Goal: Task Accomplishment & Management: Use online tool/utility

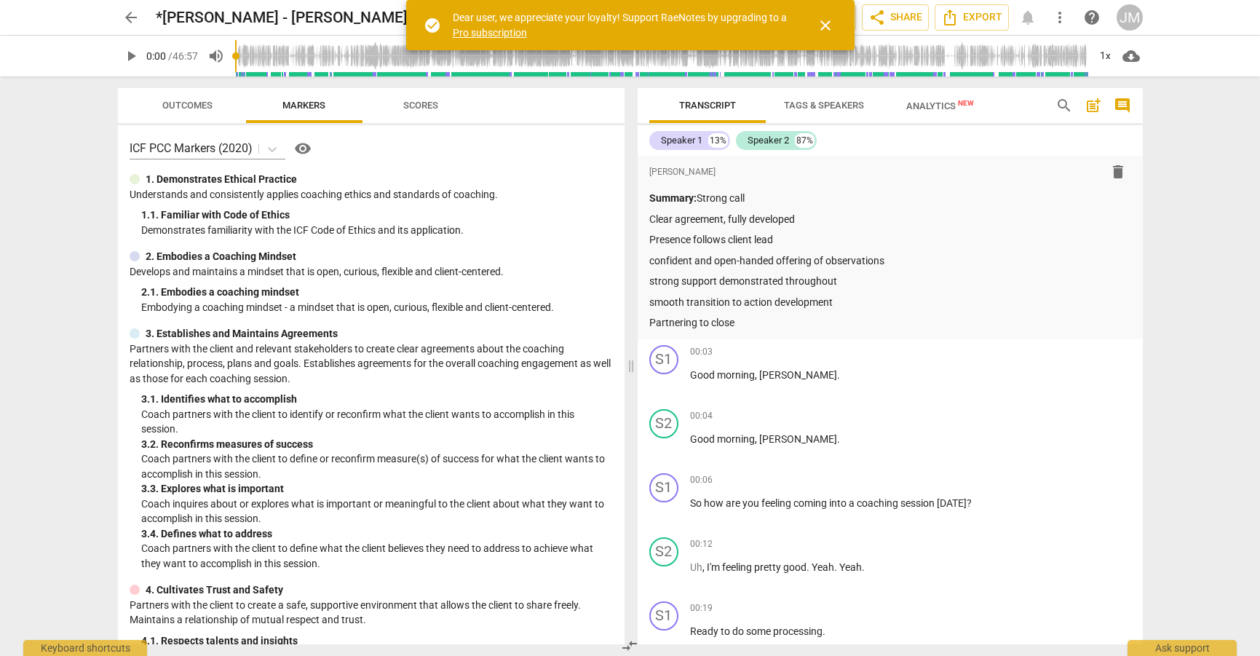
click at [1119, 103] on span "comment" at bounding box center [1122, 105] width 17 height 17
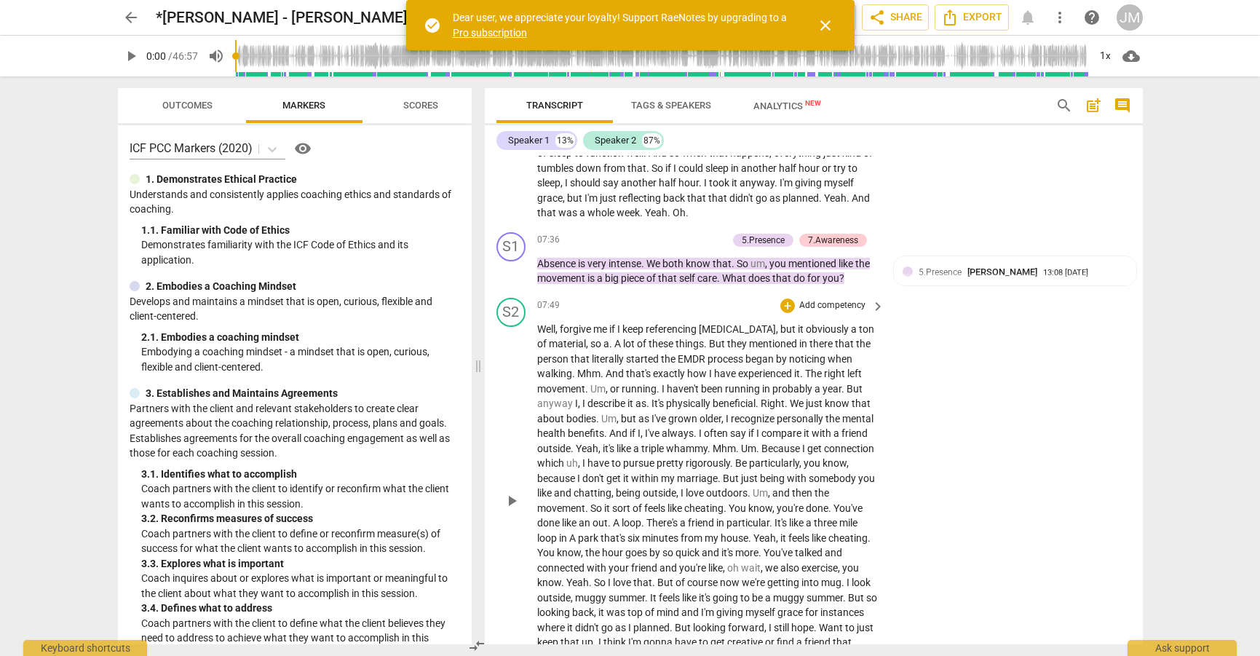
scroll to position [2085, 0]
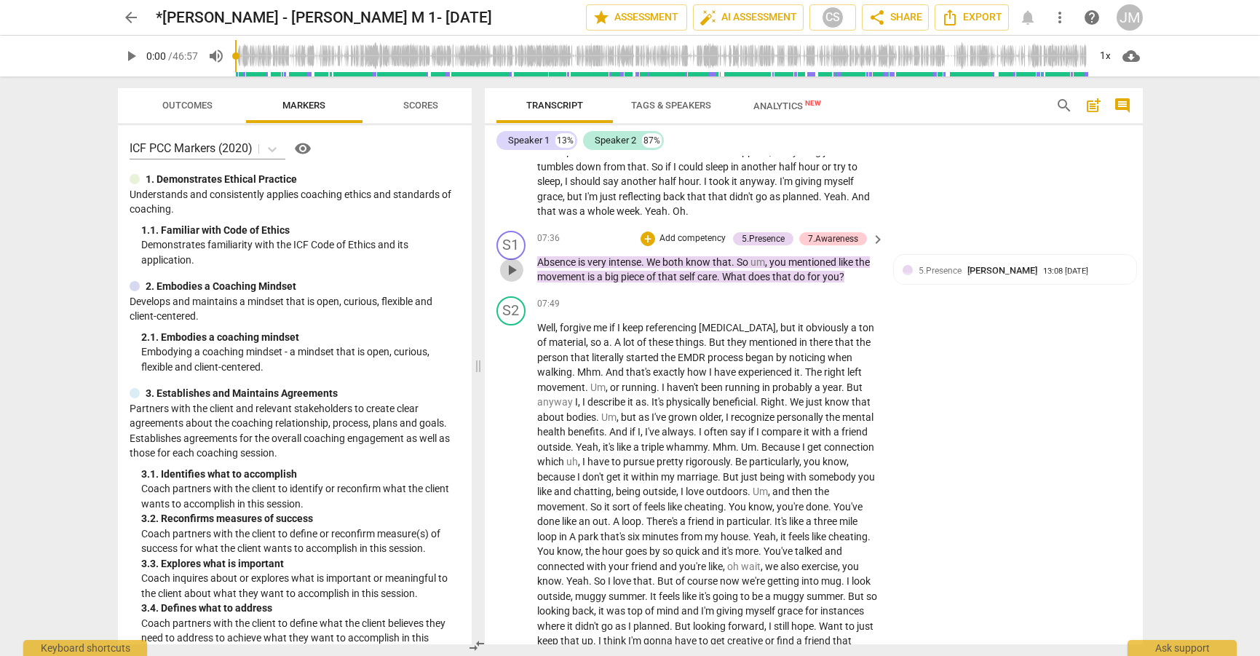
click at [513, 261] on span "play_arrow" at bounding box center [511, 269] width 17 height 17
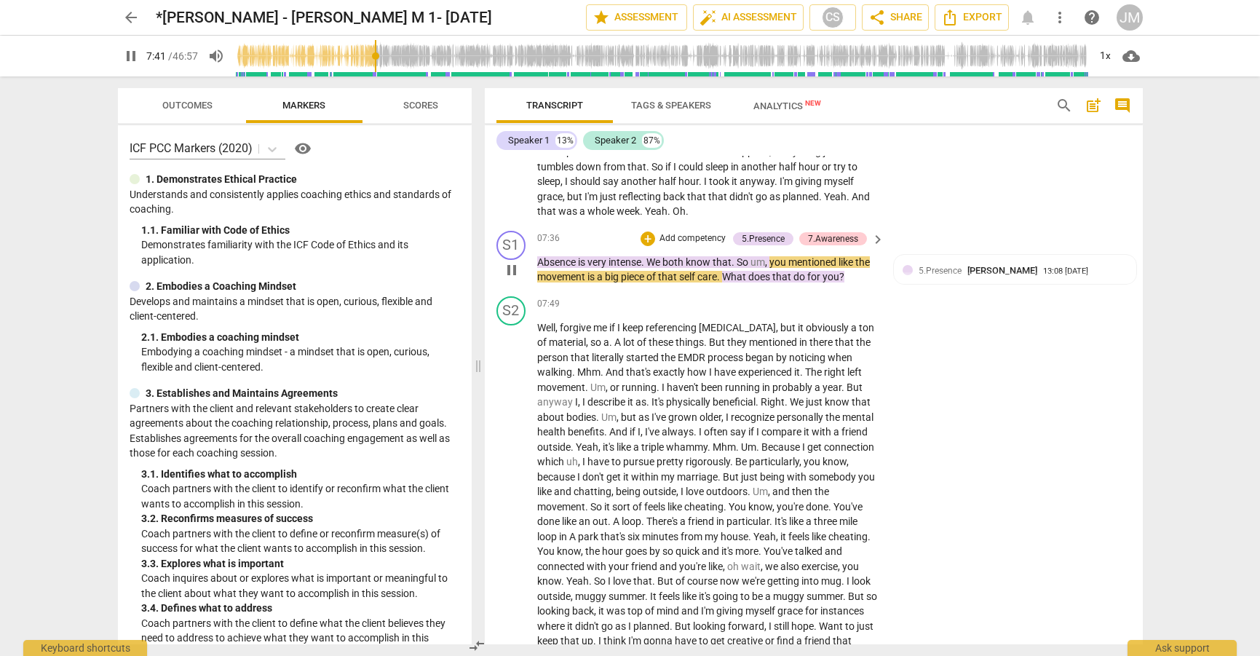
click at [575, 256] on span "Absence" at bounding box center [557, 262] width 41 height 12
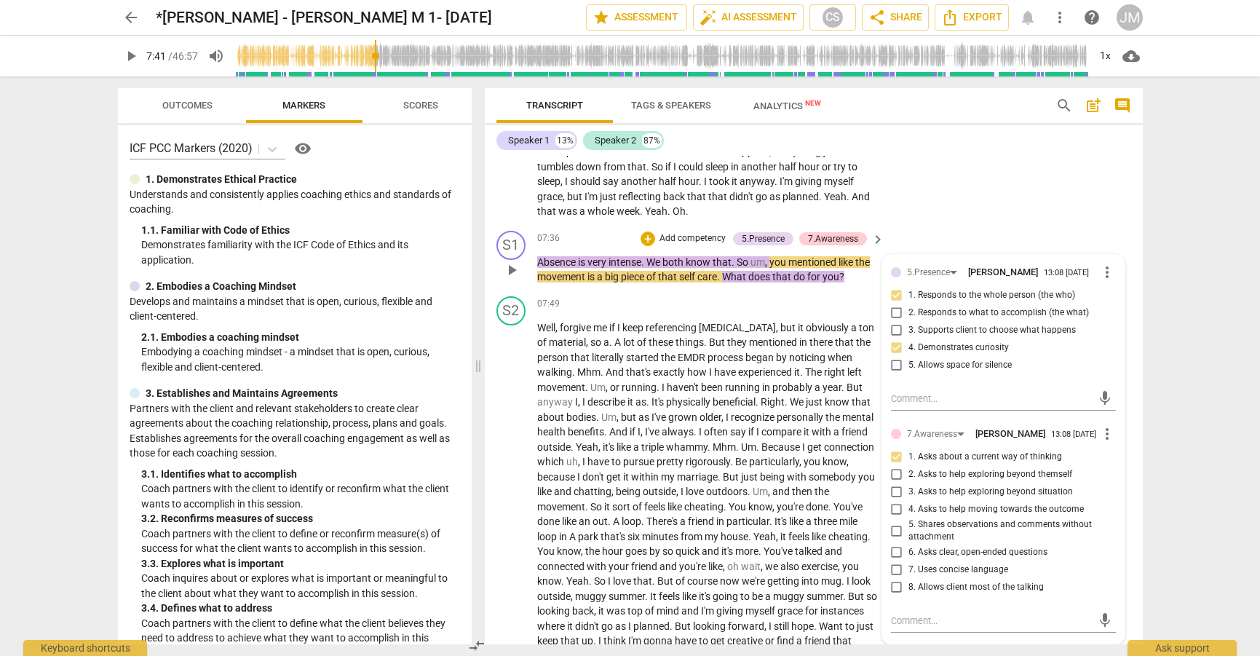
click at [574, 256] on span "Absence" at bounding box center [557, 262] width 41 height 12
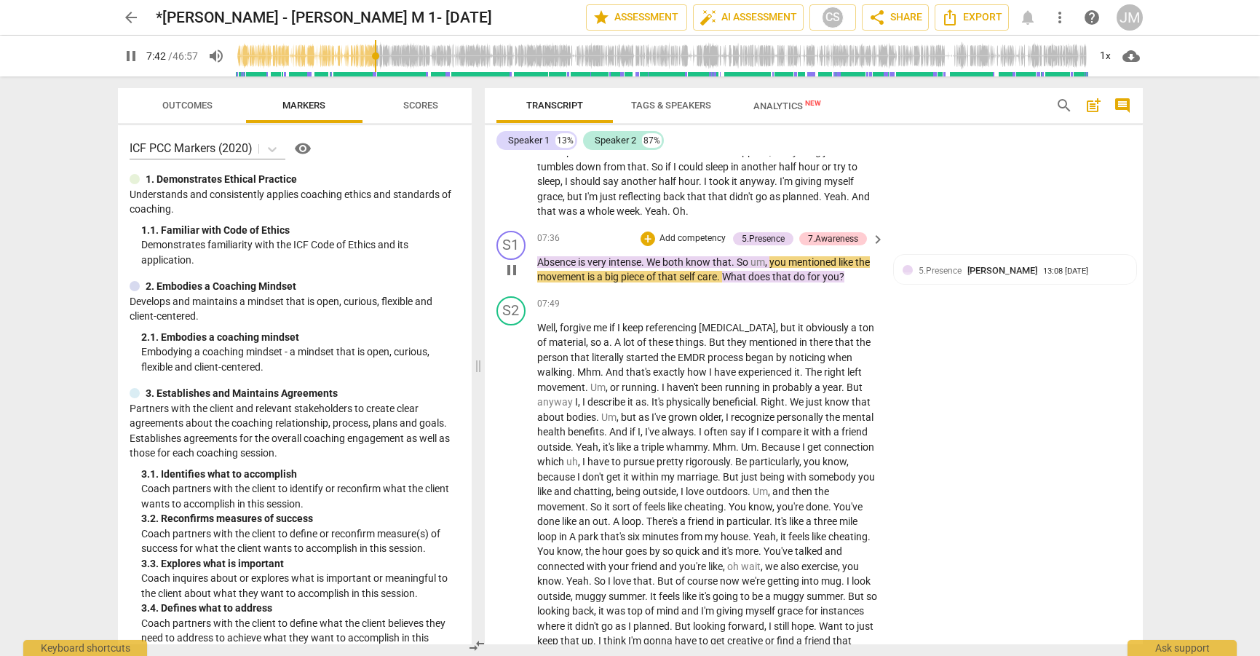
type input "463"
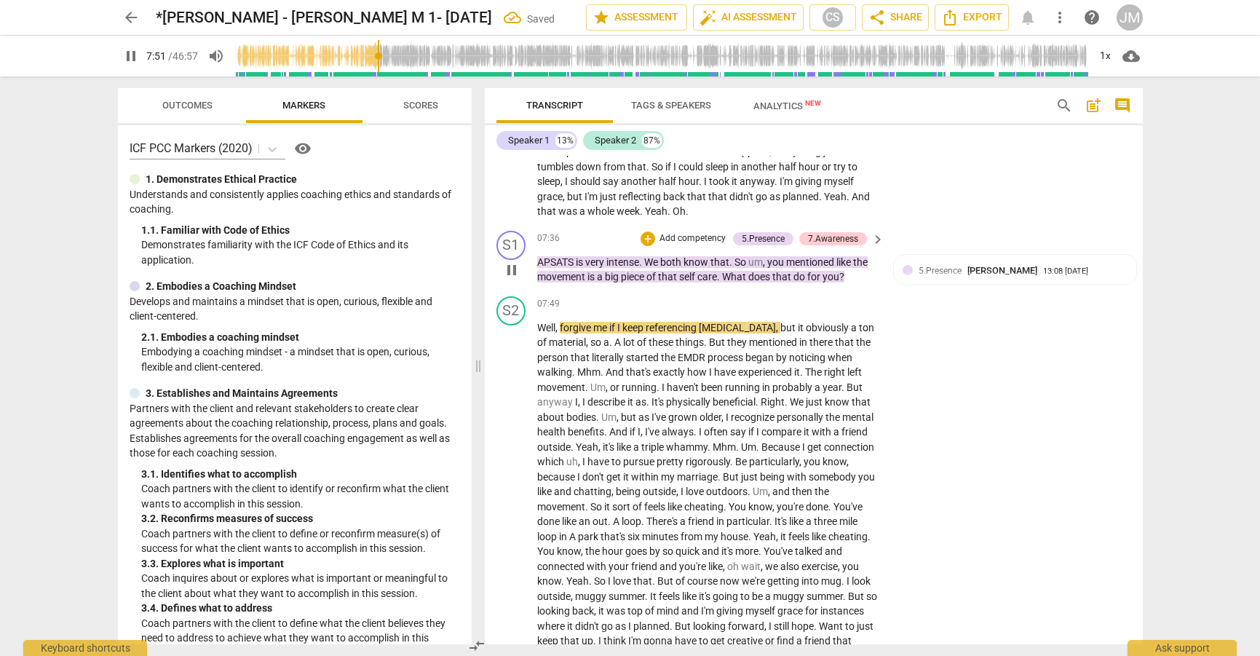
click at [510, 261] on span "pause" at bounding box center [511, 269] width 17 height 17
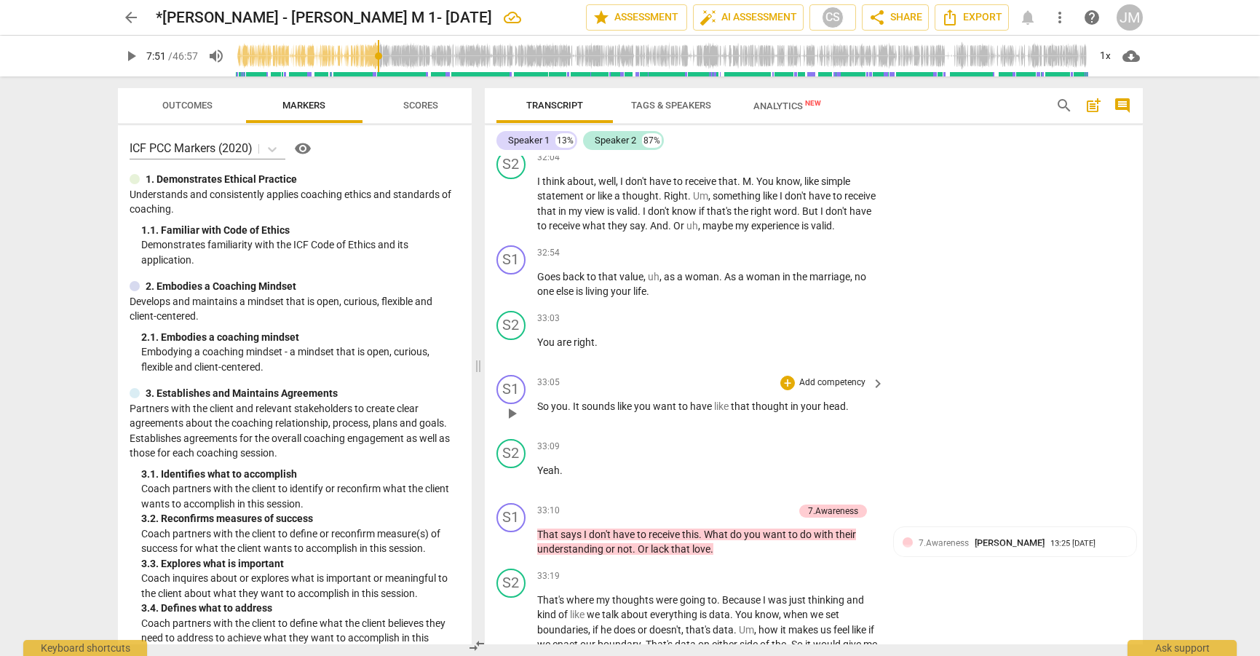
scroll to position [7251, 0]
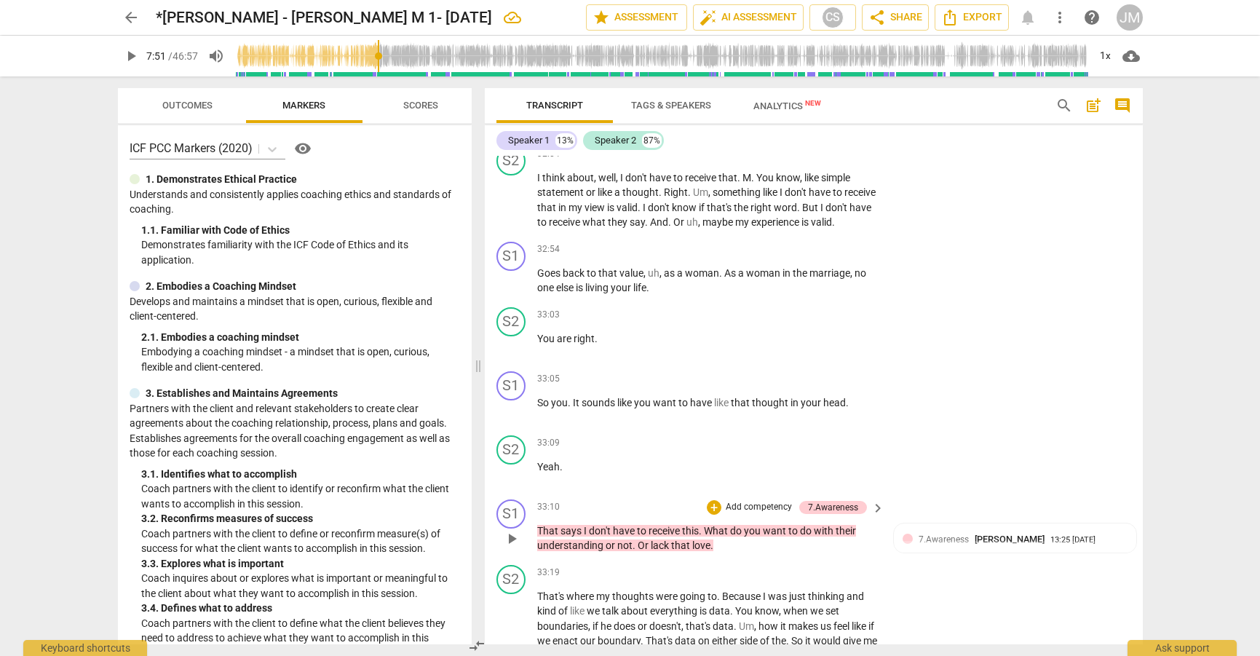
click at [684, 540] on span "that" at bounding box center [681, 546] width 21 height 12
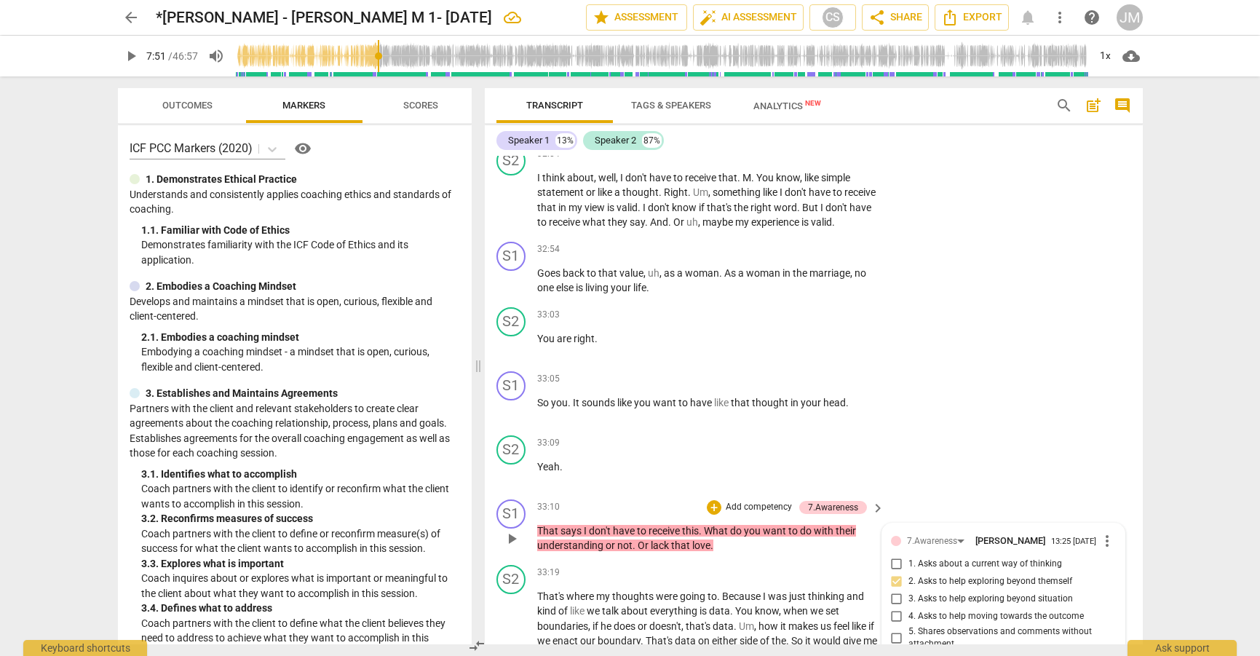
click at [706, 540] on span "love" at bounding box center [701, 546] width 18 height 12
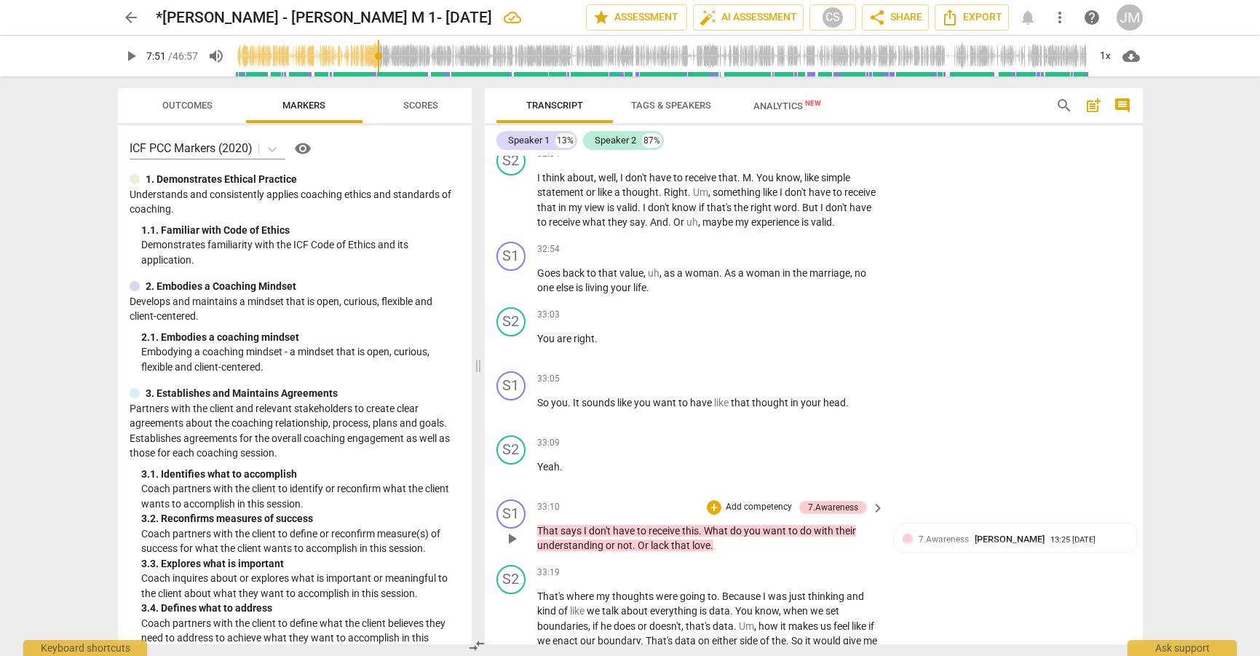
click at [711, 540] on span "." at bounding box center [712, 546] width 3 height 12
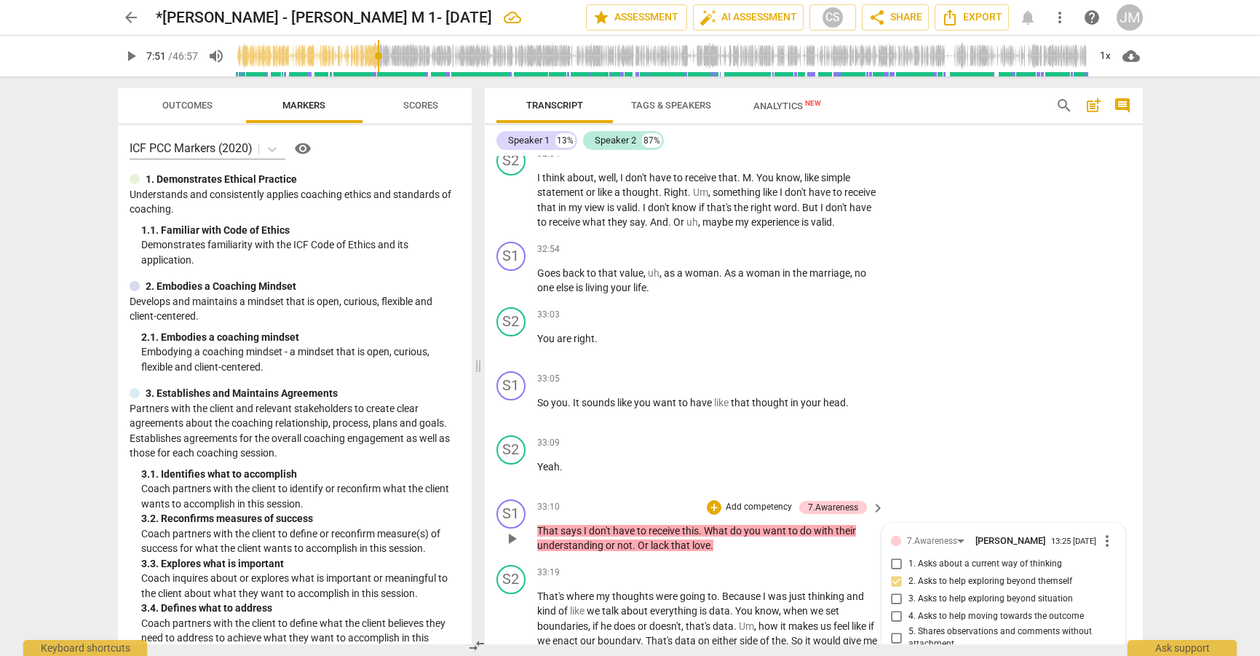
scroll to position [0, 0]
click at [694, 540] on span "love" at bounding box center [701, 546] width 18 height 12
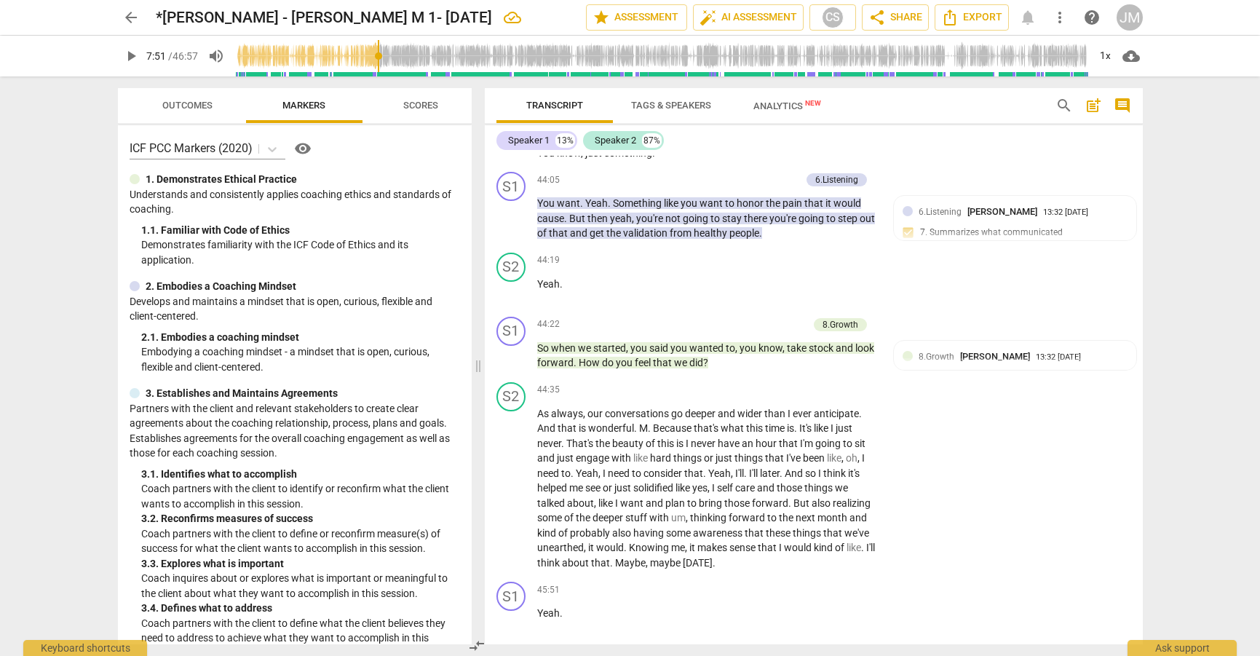
scroll to position [9486, 0]
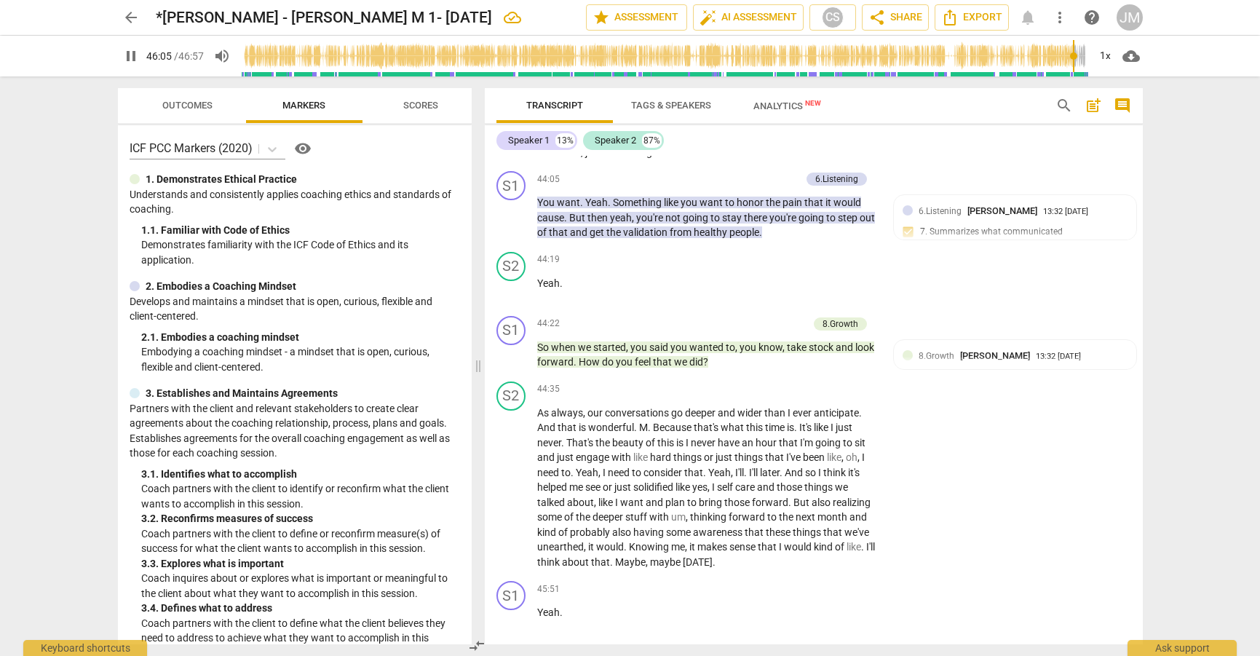
scroll to position [0, 0]
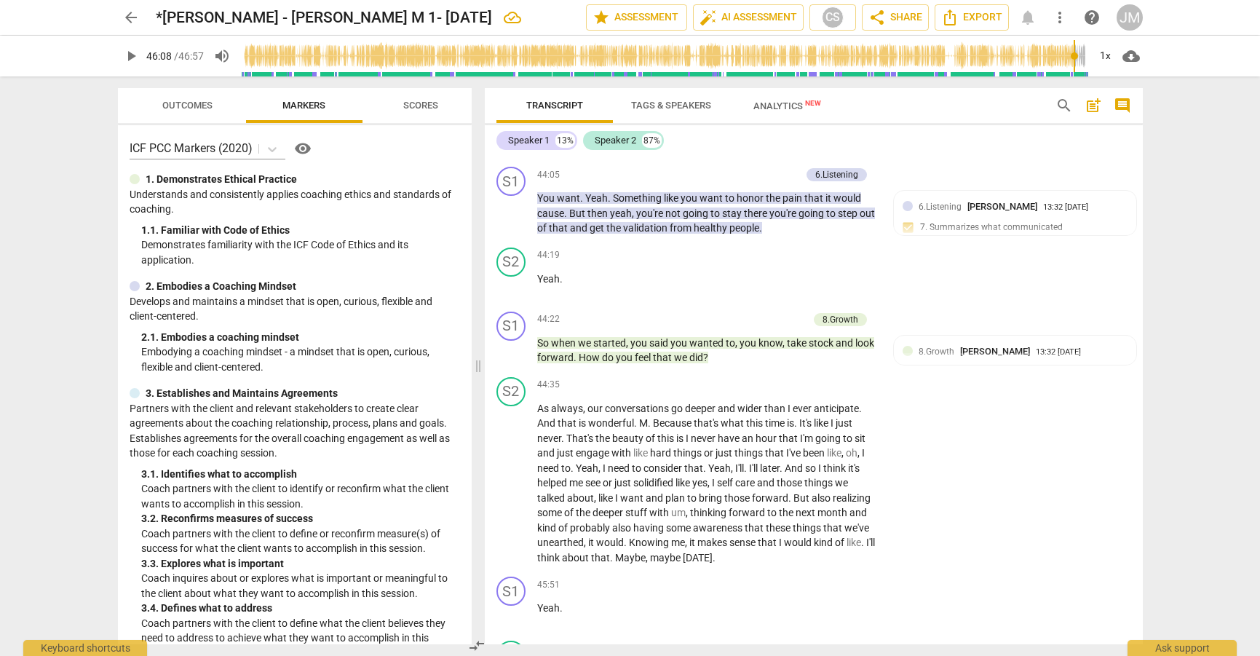
scroll to position [9811, 0]
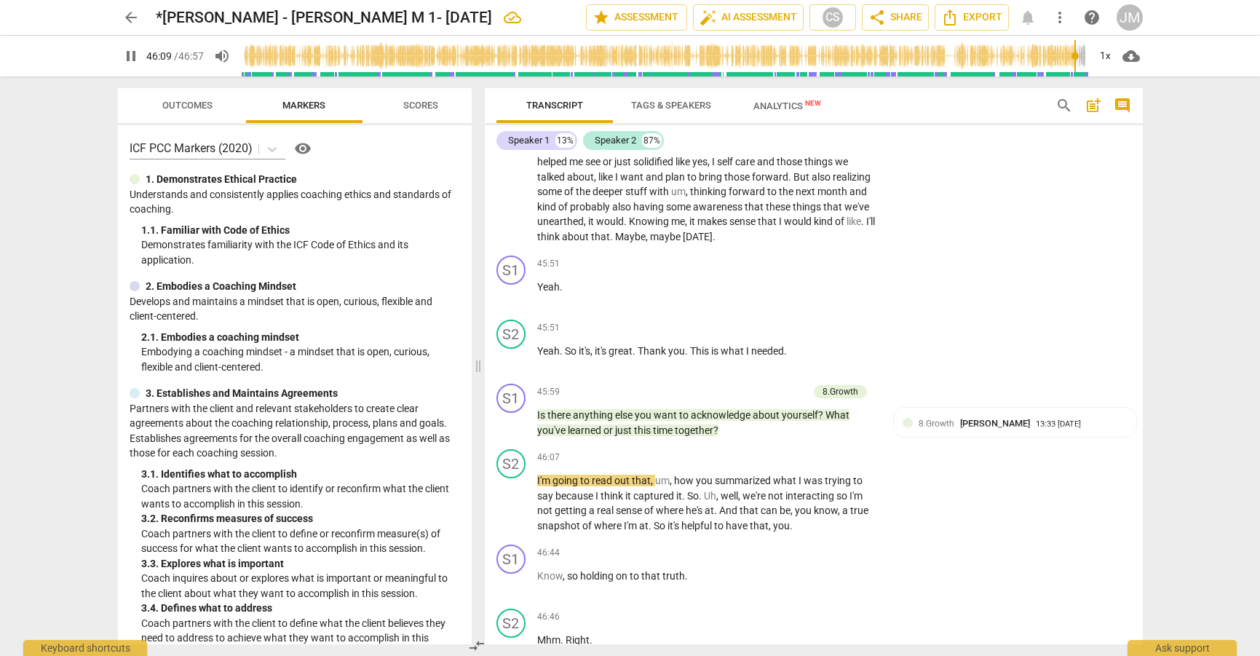
scroll to position [0, 0]
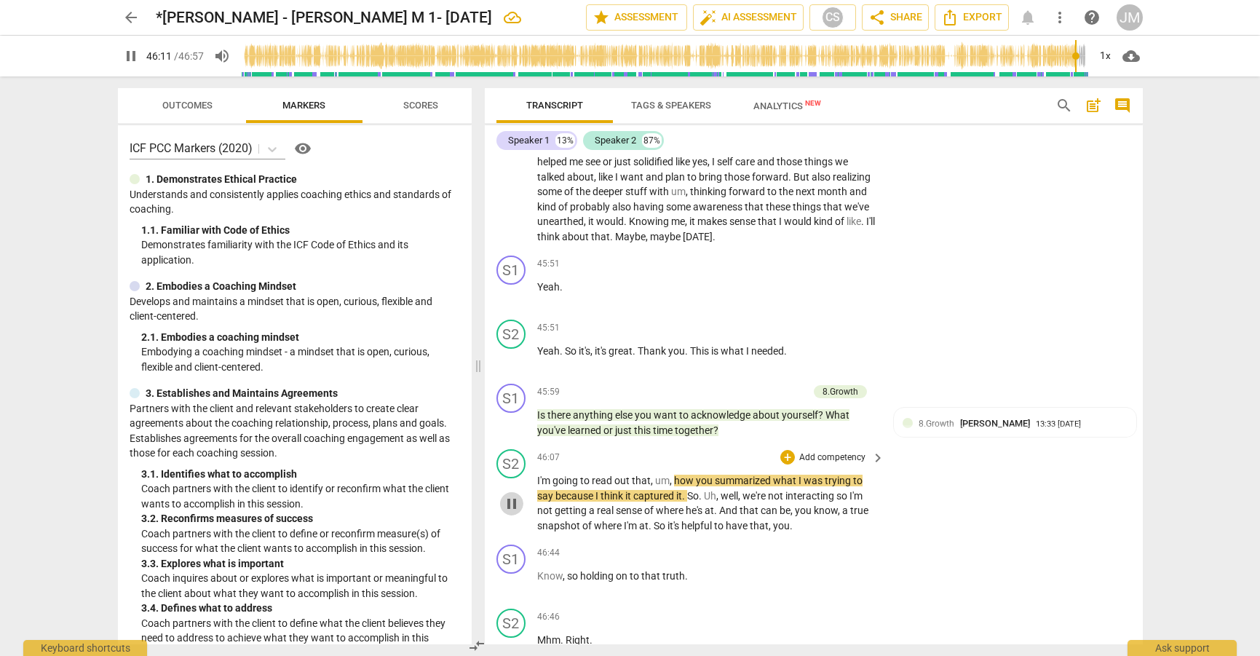
click at [509, 495] on span "pause" at bounding box center [511, 503] width 17 height 17
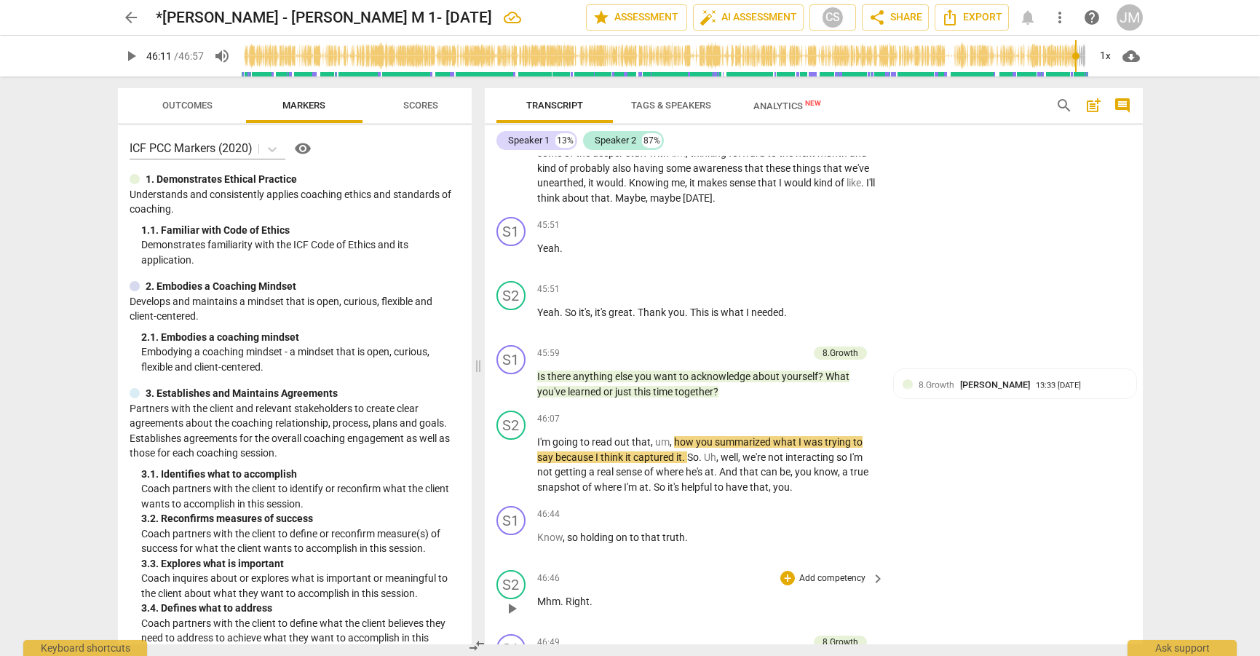
scroll to position [9849, 0]
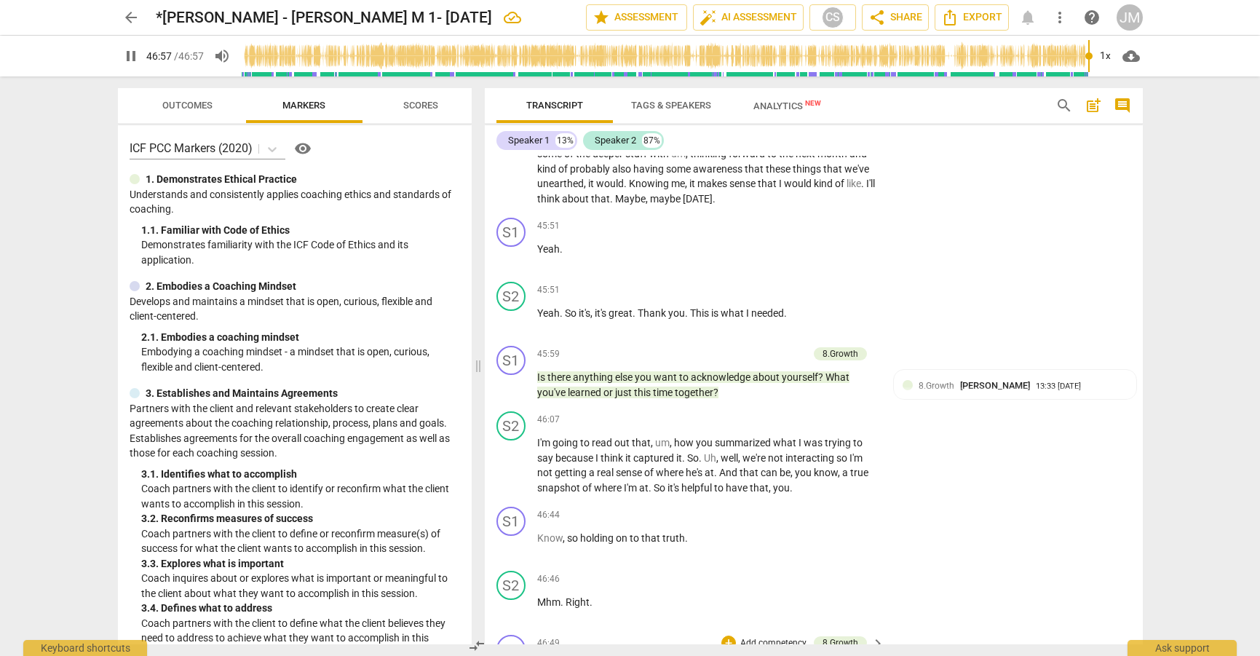
click at [777, 655] on span "enter" at bounding box center [771, 666] width 23 height 12
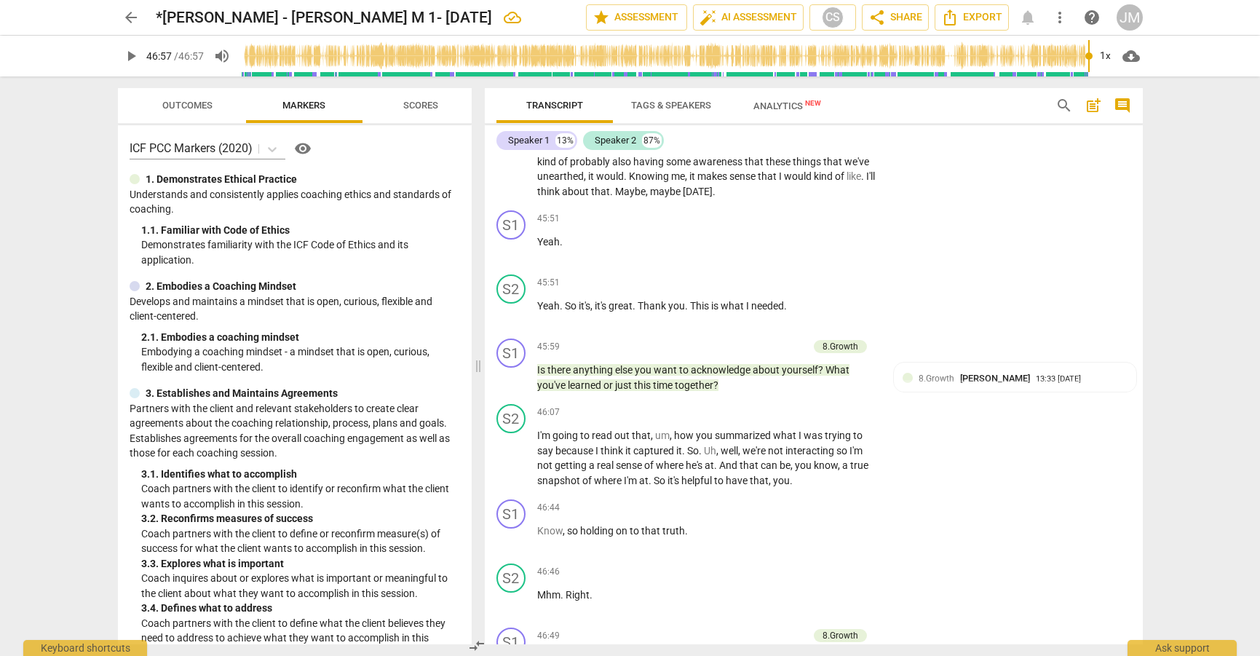
click at [783, 653] on span "enter" at bounding box center [771, 659] width 23 height 12
type input "2817"
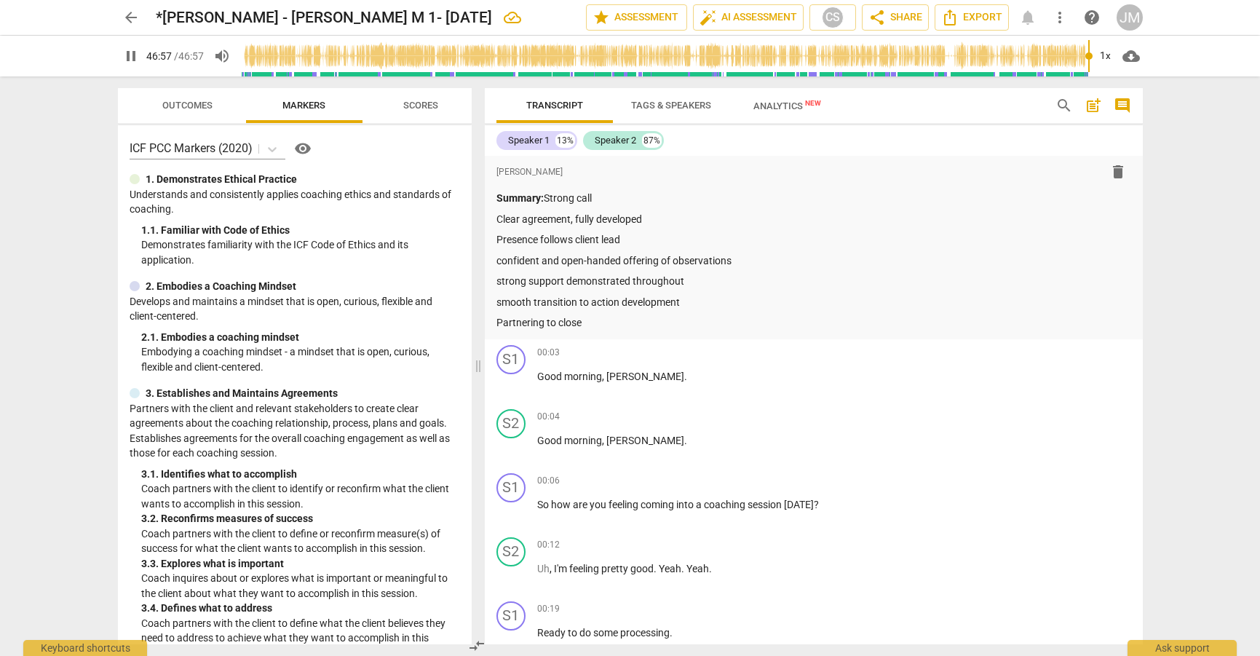
scroll to position [0, 0]
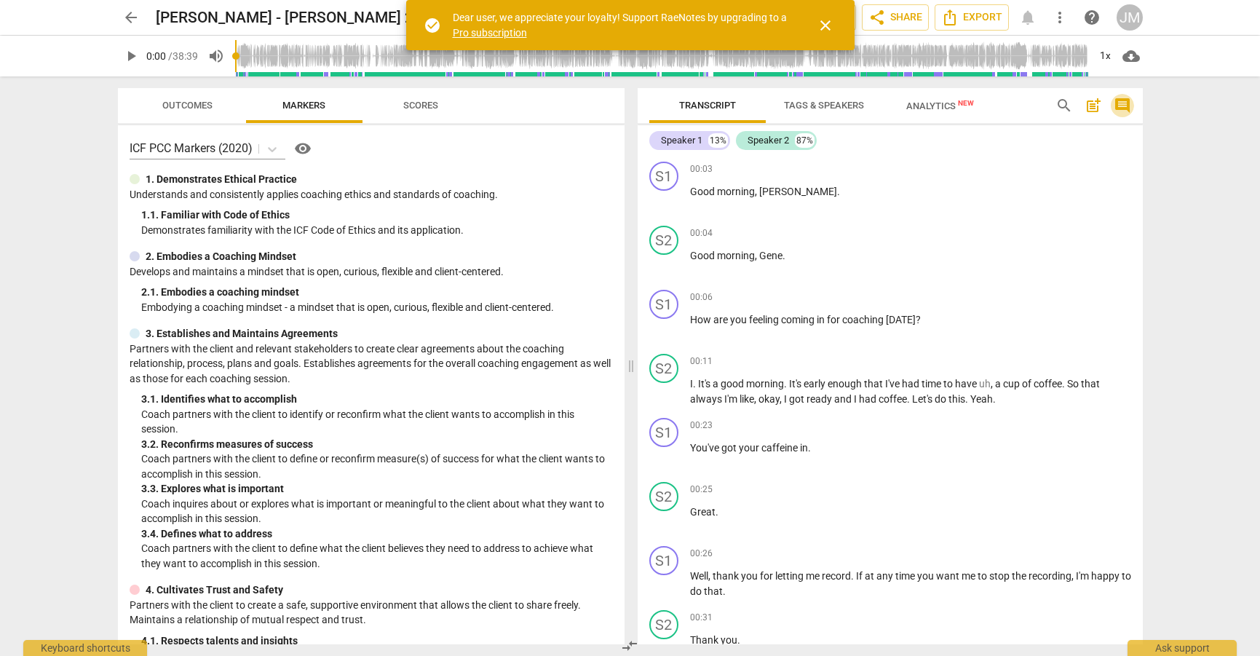
click at [1125, 105] on span "comment" at bounding box center [1122, 105] width 17 height 17
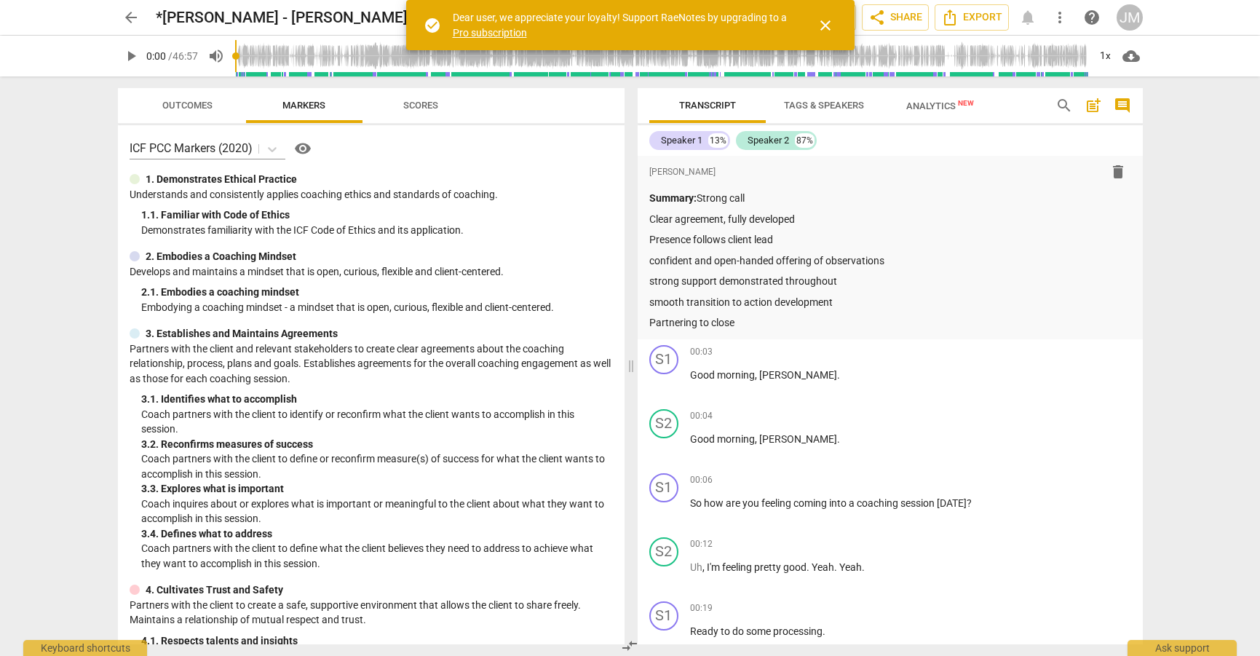
click at [1125, 106] on span "comment" at bounding box center [1122, 105] width 17 height 17
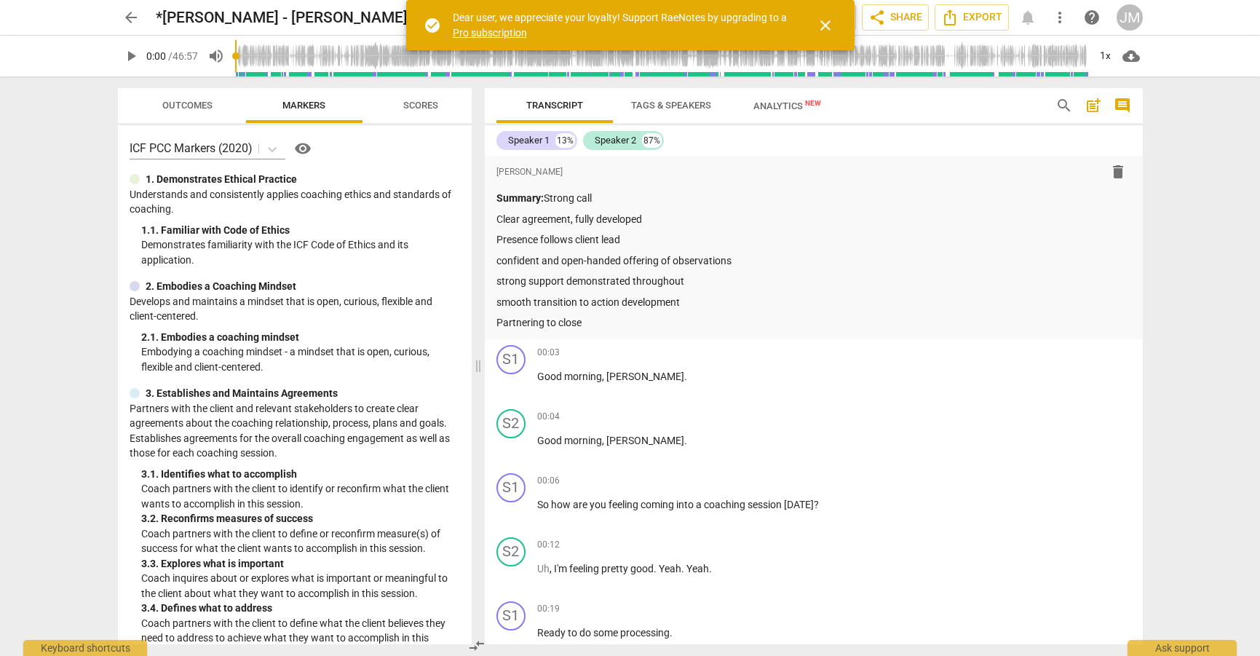
click at [1121, 106] on span "comment" at bounding box center [1122, 105] width 17 height 17
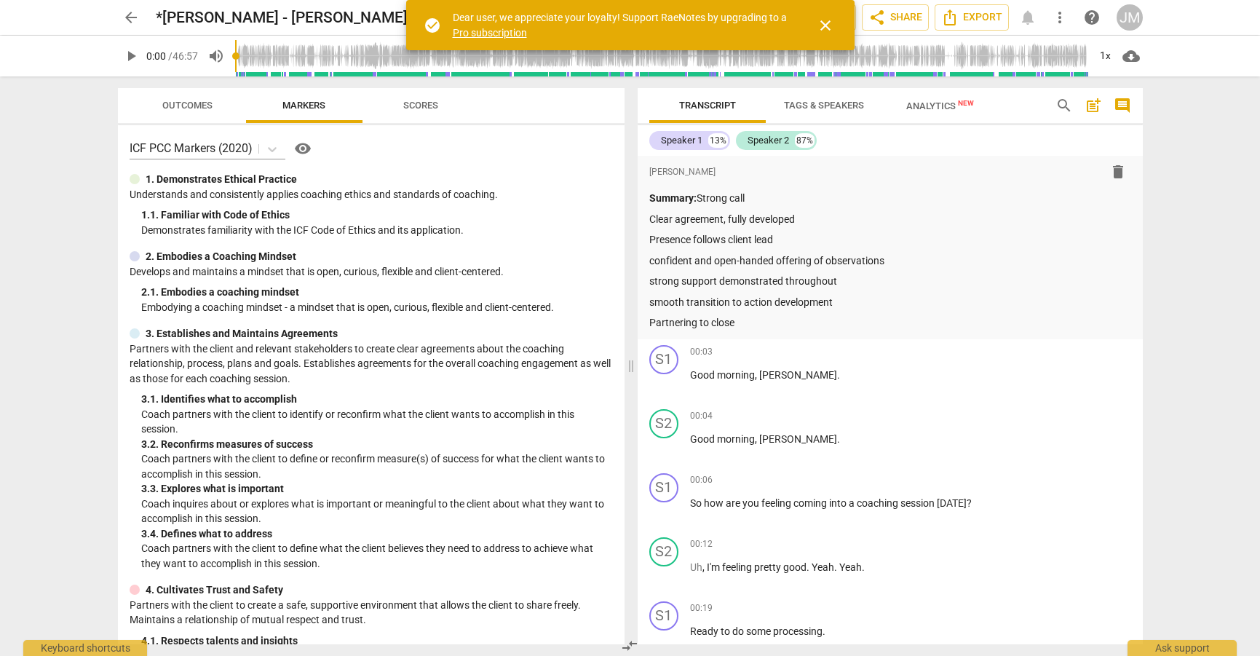
click at [1121, 106] on span "comment" at bounding box center [1122, 105] width 17 height 17
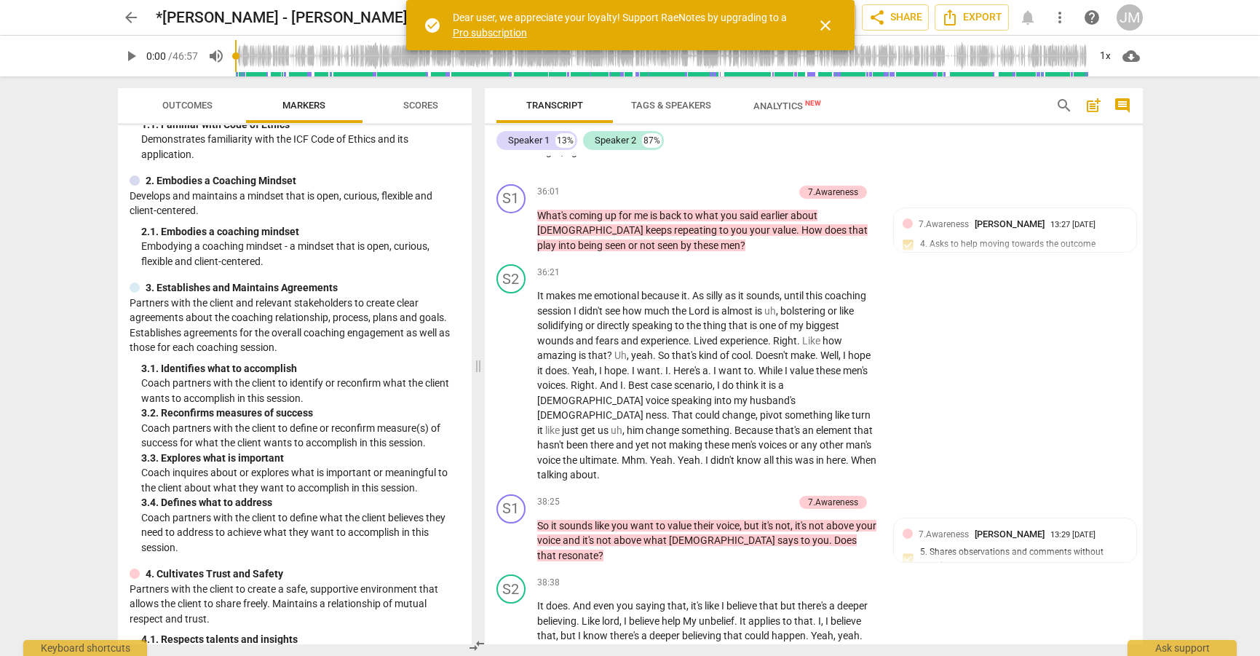
scroll to position [8268, 0]
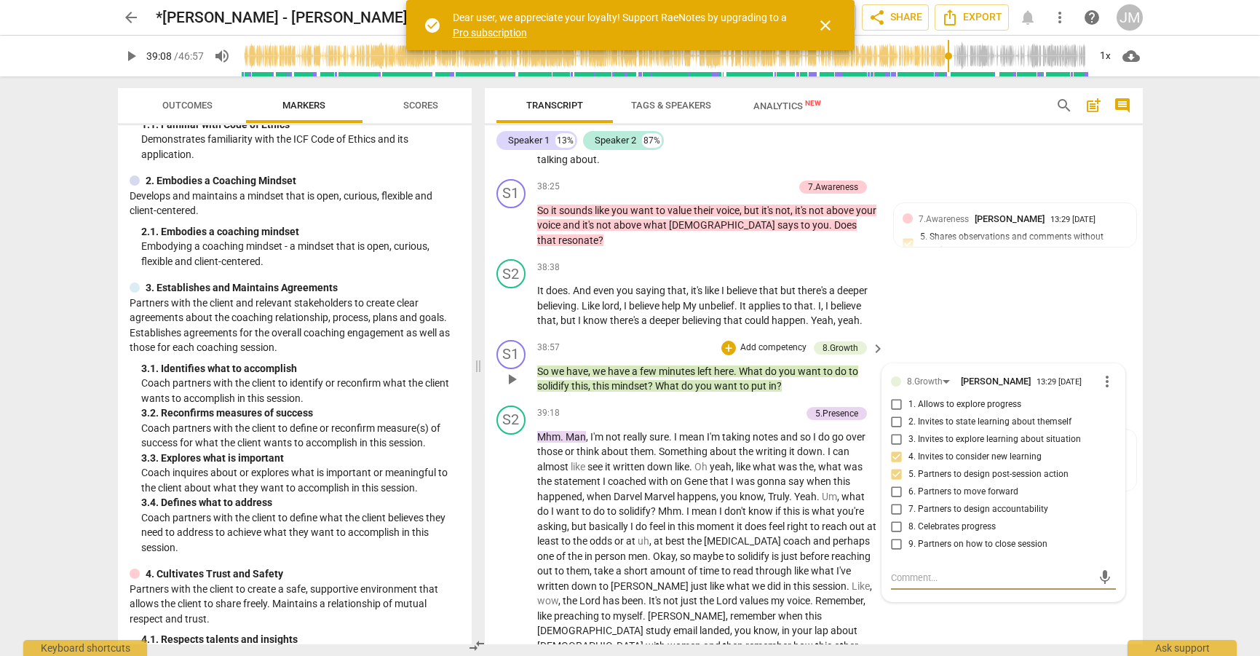
click at [778, 380] on span "?" at bounding box center [779, 386] width 5 height 12
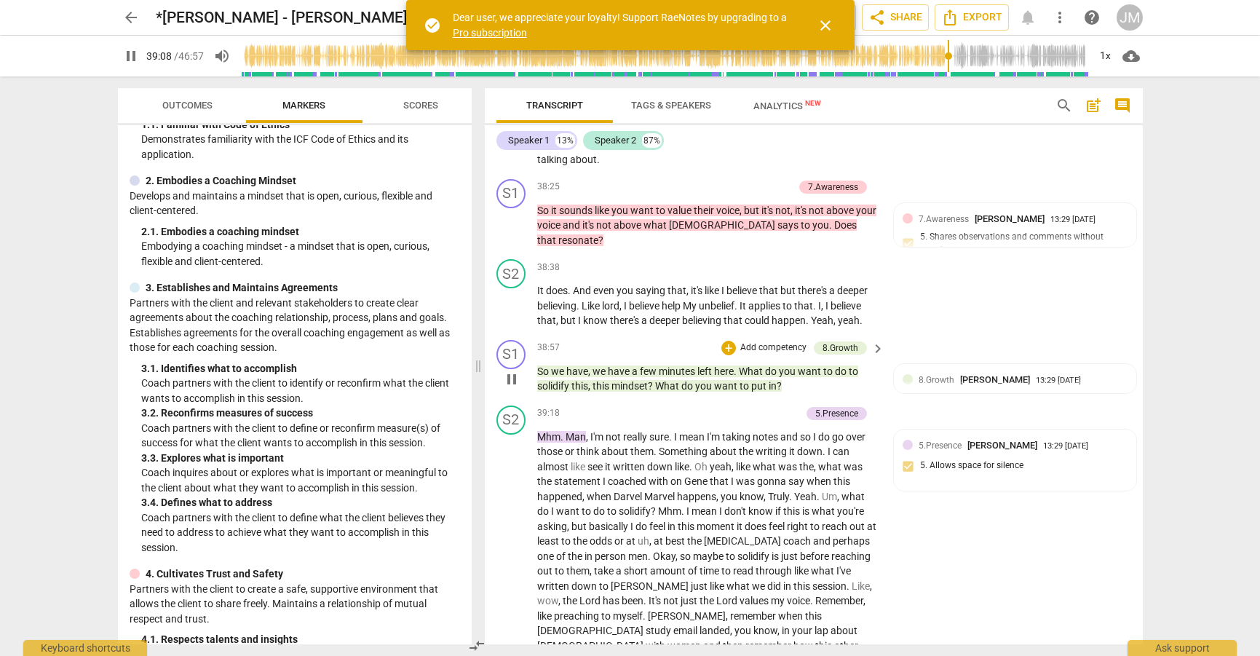
type input "2349"
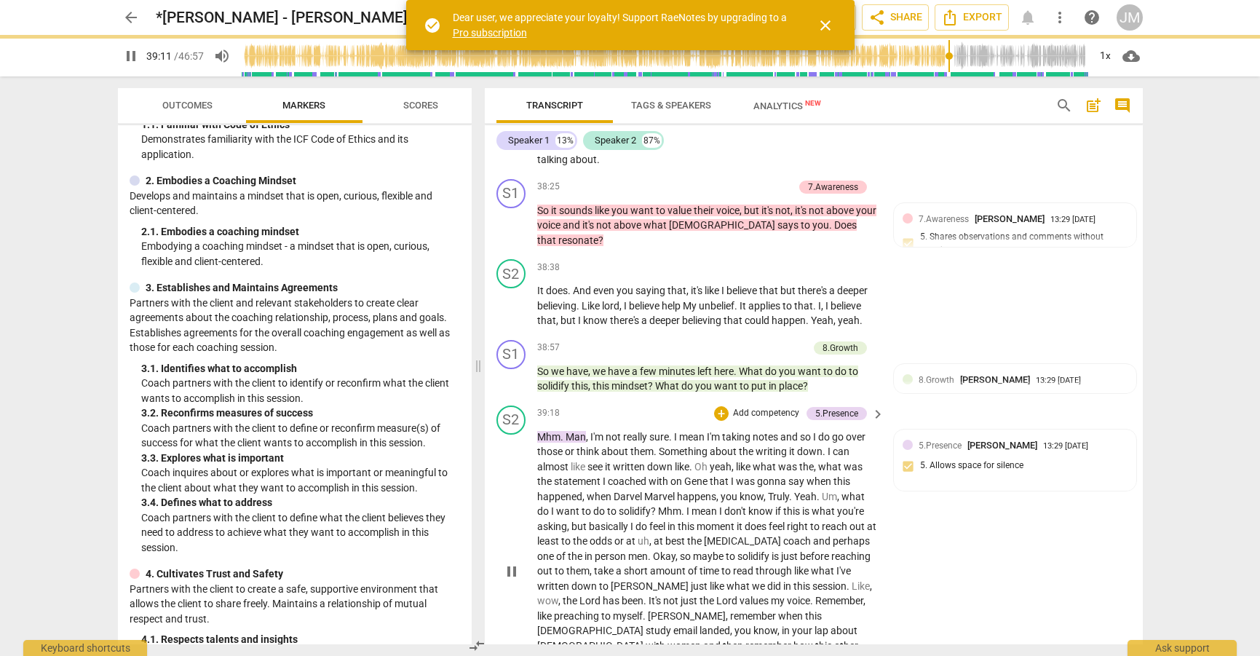
click at [679, 406] on div "39:18 + Add competency 5.Presence keyboard_arrow_right" at bounding box center [711, 414] width 349 height 16
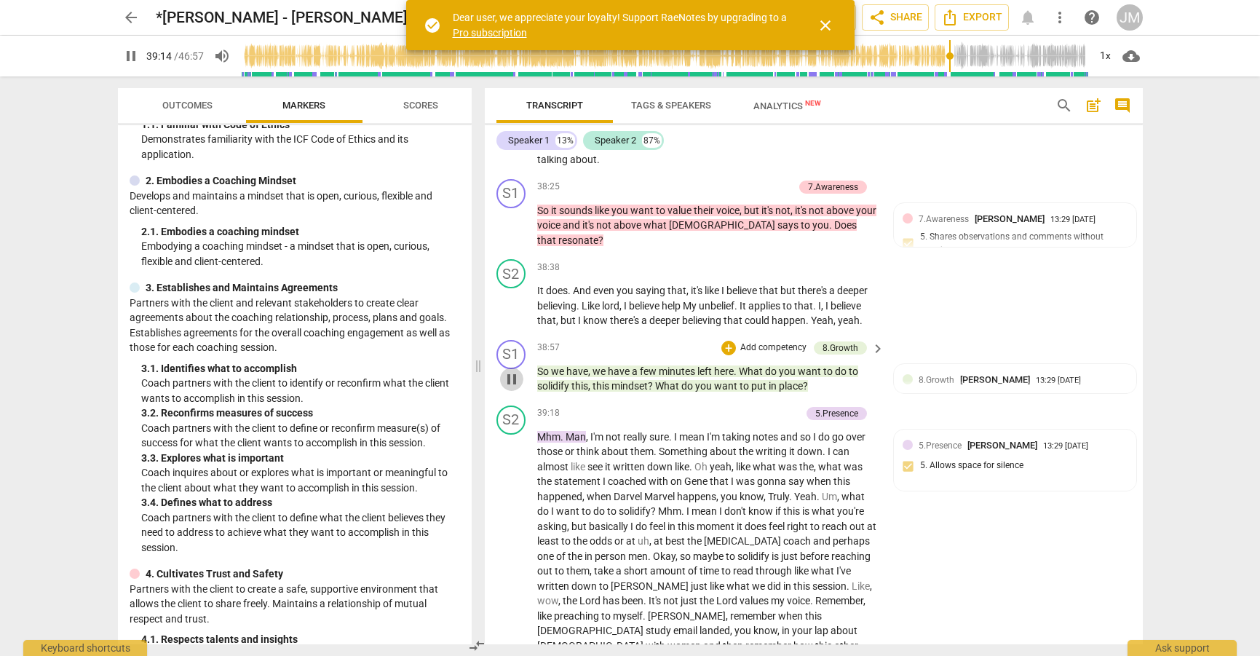
click at [507, 371] on span "pause" at bounding box center [511, 379] width 17 height 17
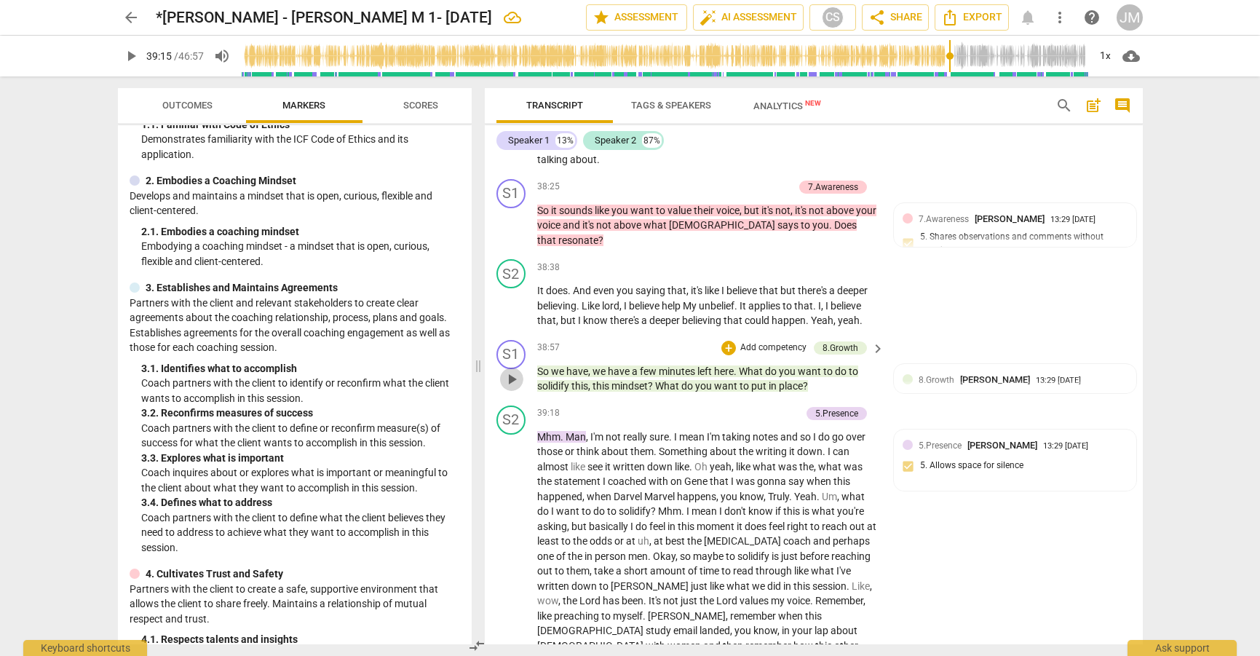
click at [514, 371] on span "play_arrow" at bounding box center [511, 379] width 17 height 17
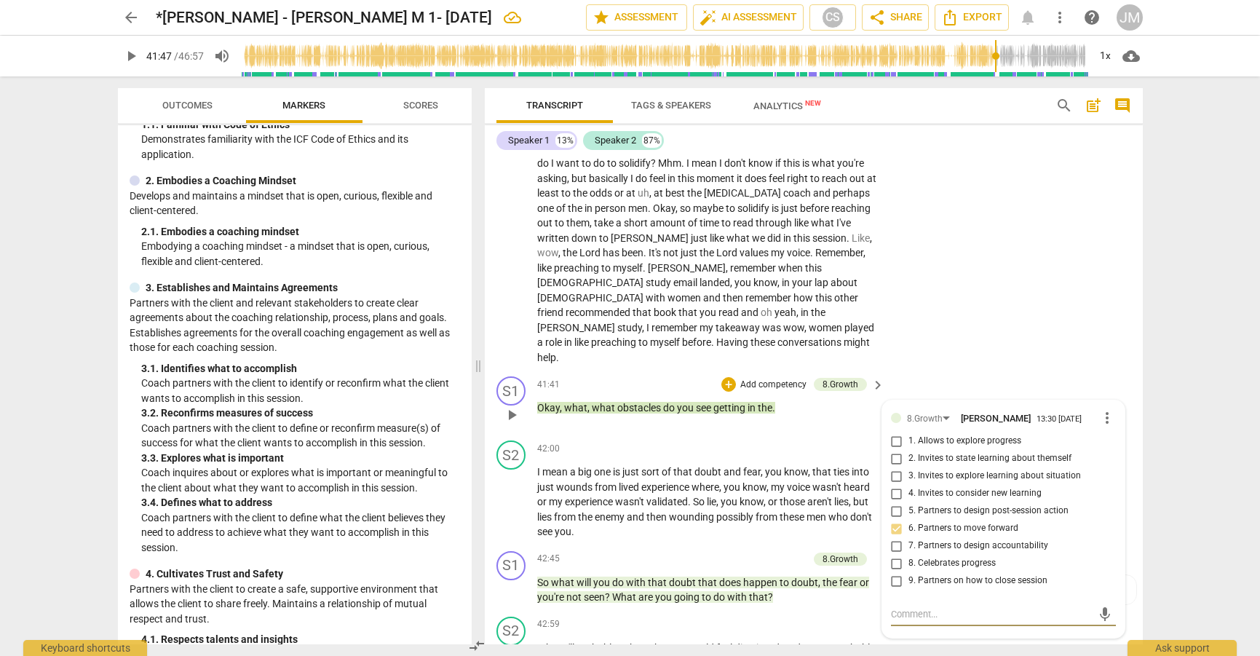
click at [769, 402] on span "the" at bounding box center [765, 408] width 15 height 12
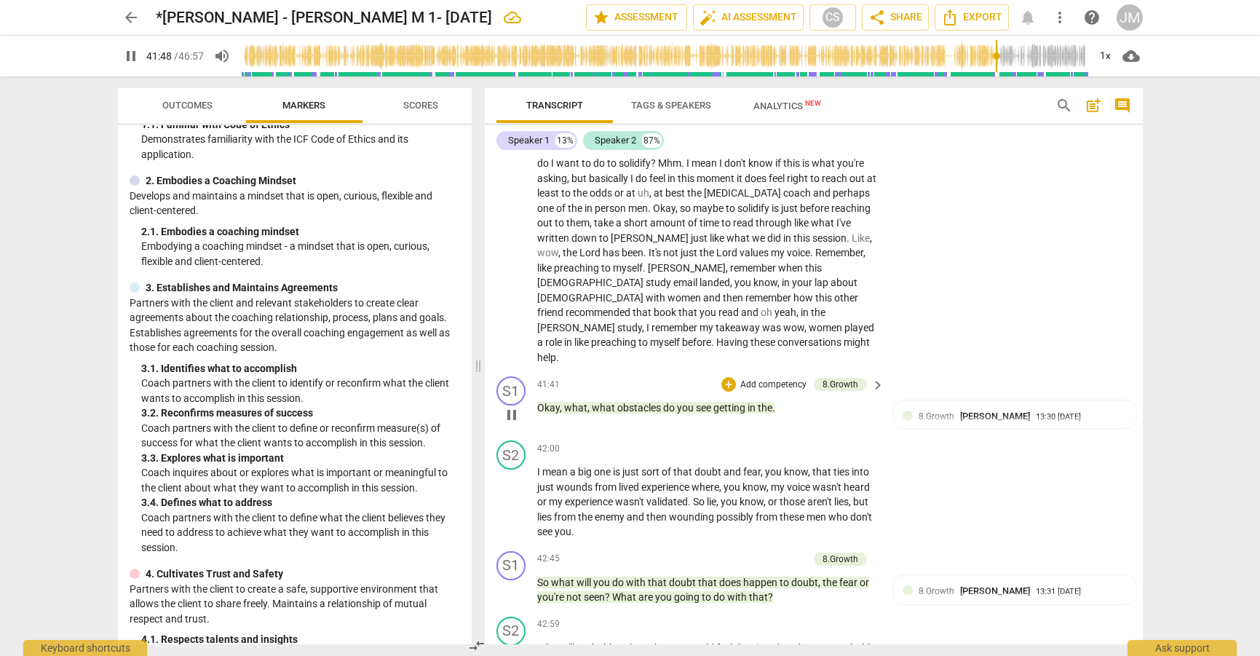
type input "2509"
click at [676, 551] on div "42:45 + Add competency 8.Growth keyboard_arrow_right" at bounding box center [711, 559] width 349 height 16
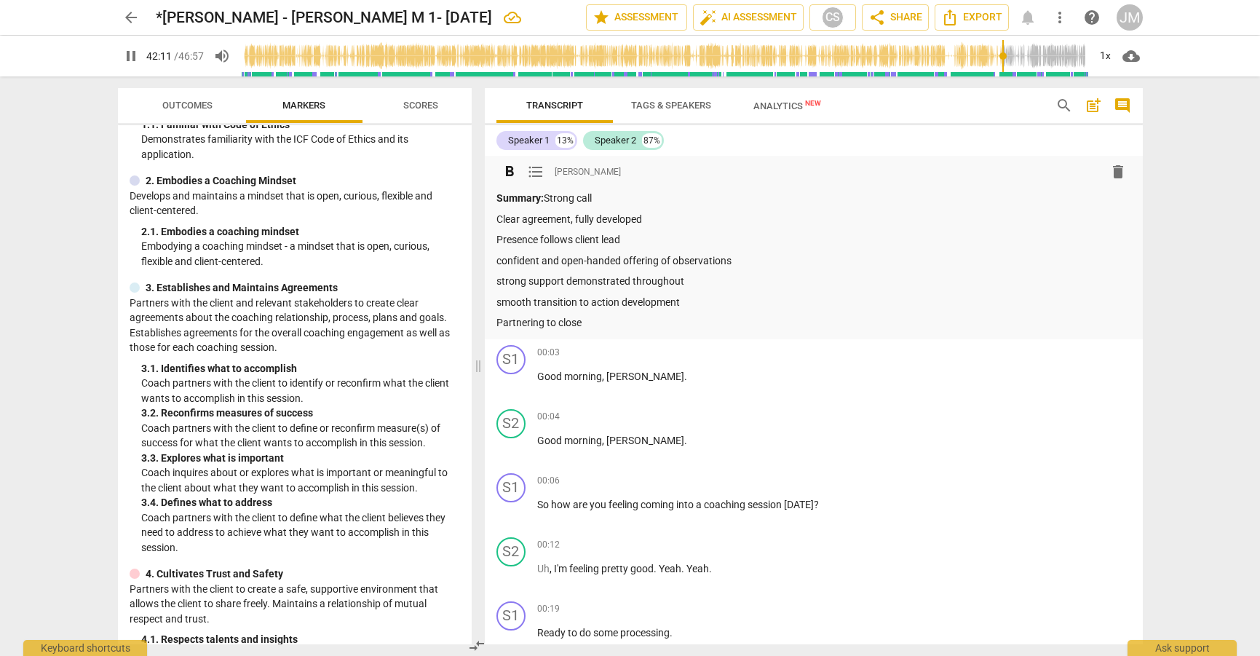
scroll to position [0, 0]
click at [134, 58] on span "pause" at bounding box center [130, 55] width 17 height 17
type input "2533"
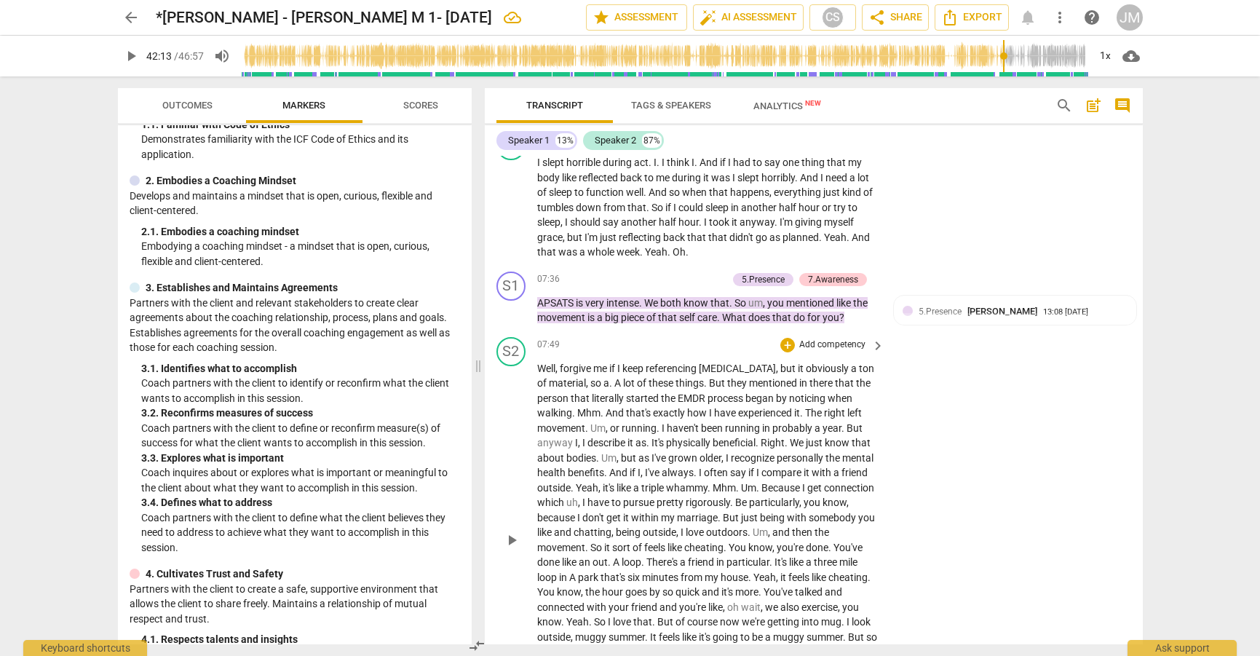
click at [739, 363] on span "abscess" at bounding box center [737, 369] width 77 height 12
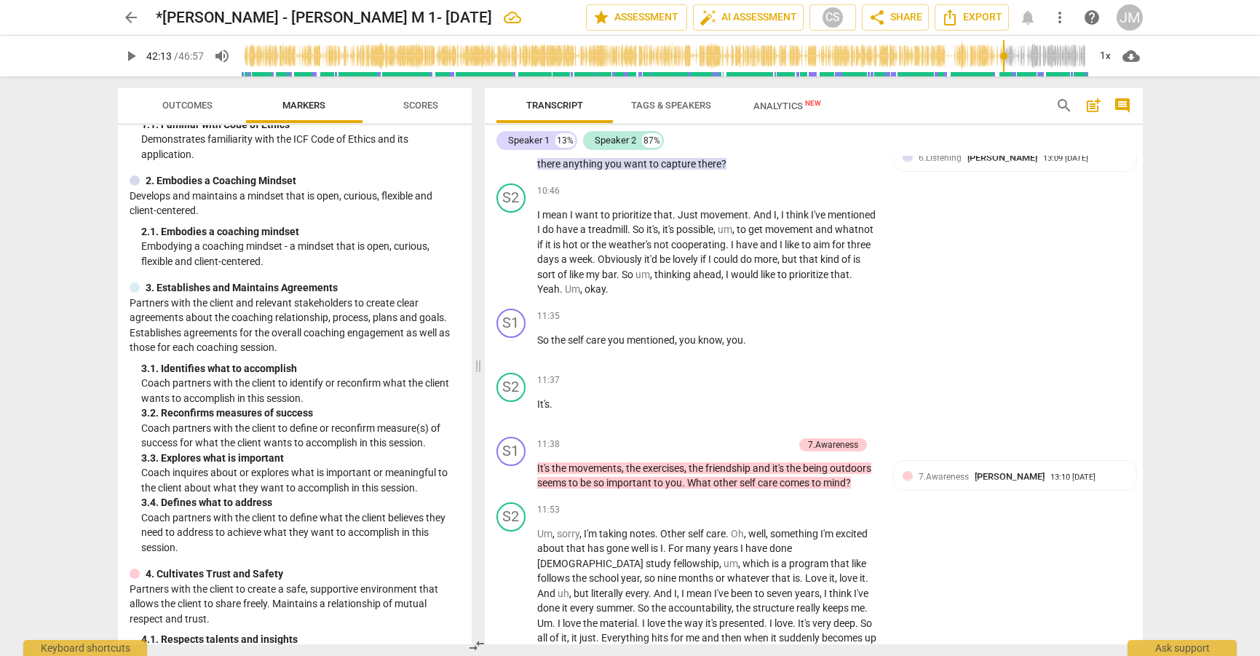
scroll to position [2783, 0]
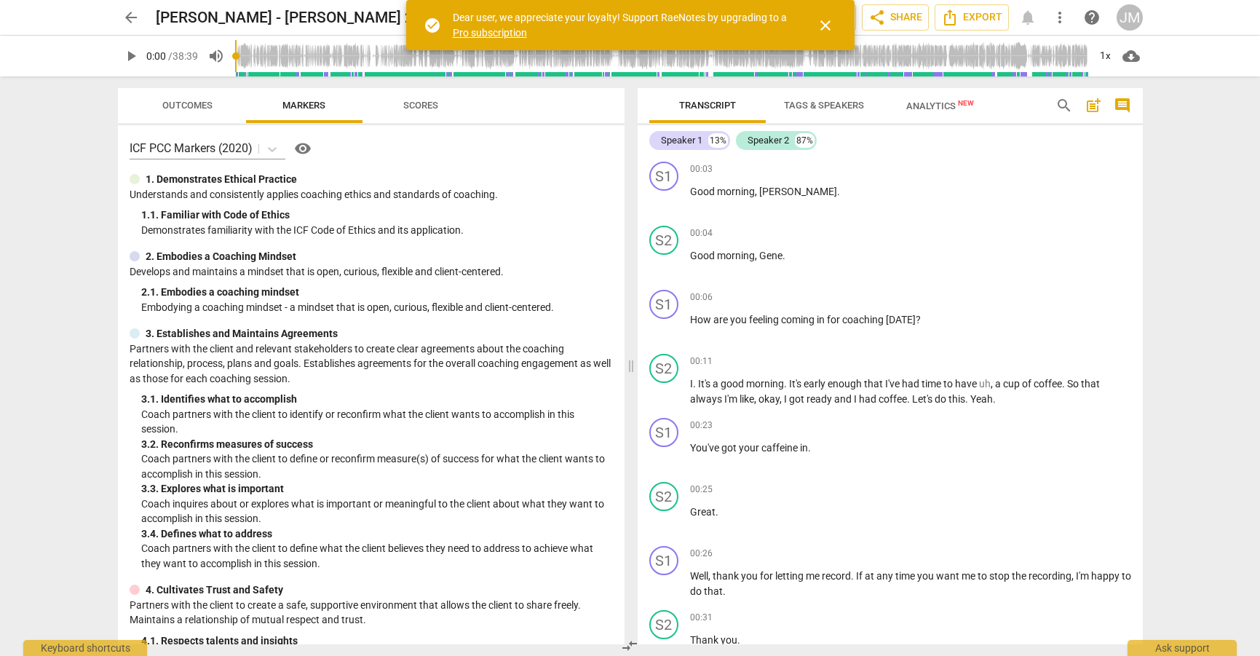
click at [1123, 106] on span "comment" at bounding box center [1122, 105] width 17 height 17
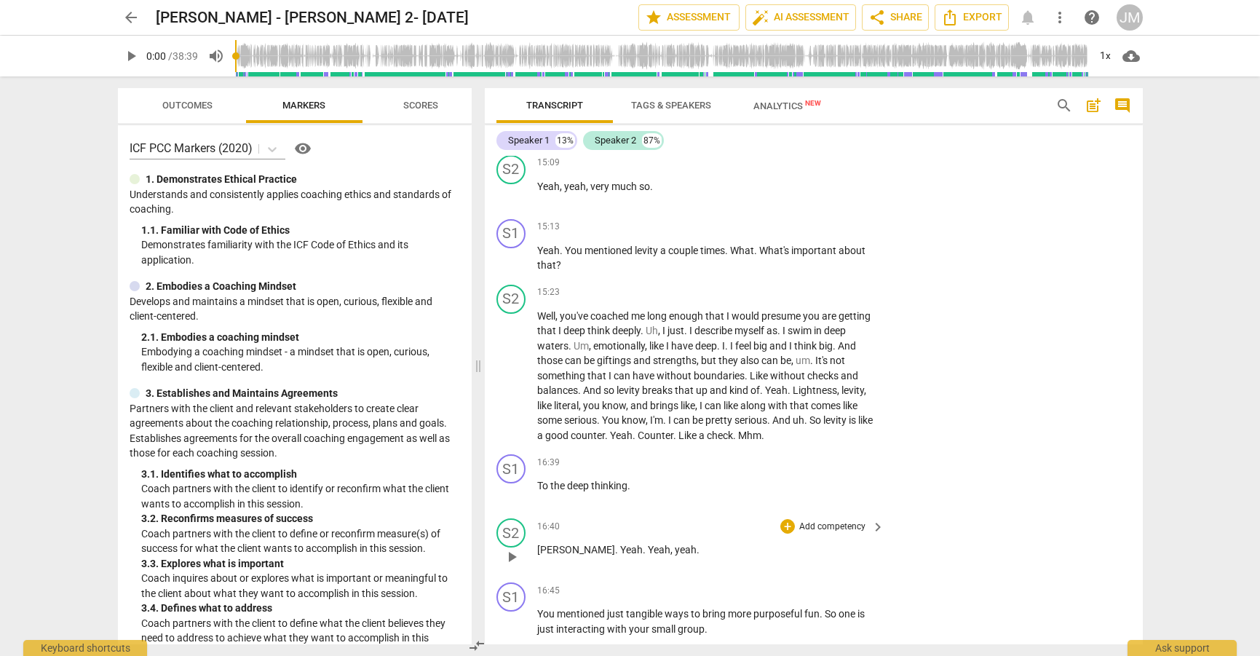
scroll to position [3831, 0]
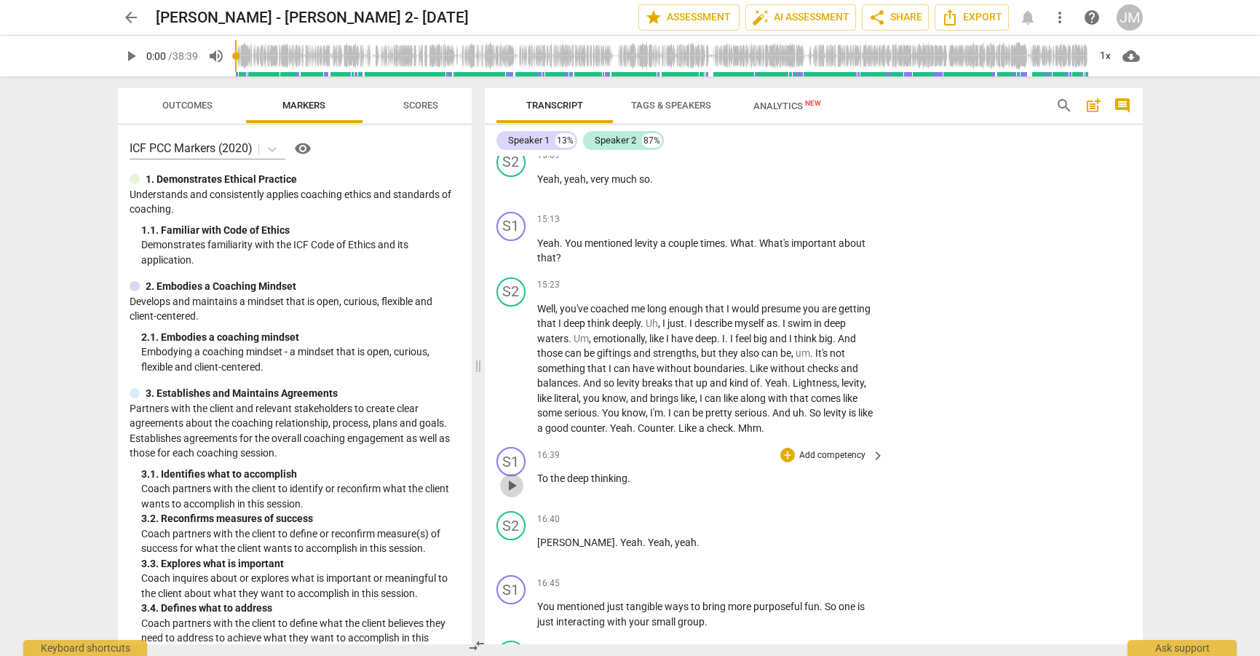
click at [512, 477] on span "play_arrow" at bounding box center [511, 485] width 17 height 17
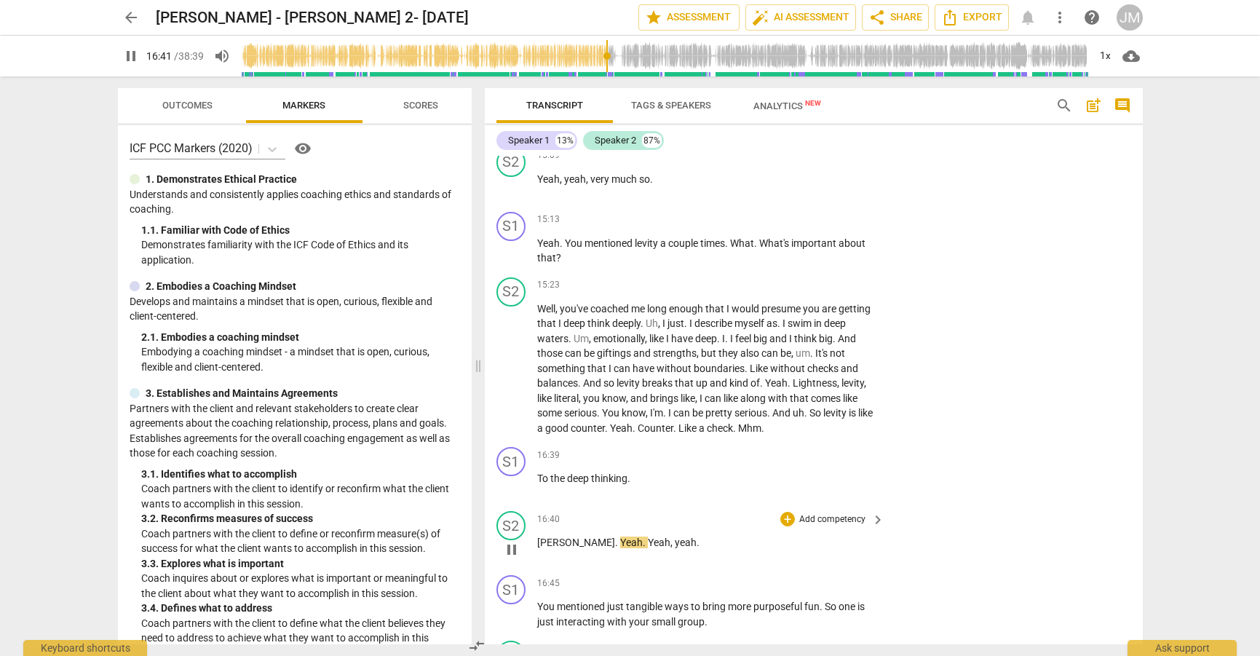
click at [535, 540] on div "play_arrow pause" at bounding box center [518, 549] width 37 height 19
click at [628, 473] on span "thinking" at bounding box center [609, 479] width 36 height 12
type input "1004"
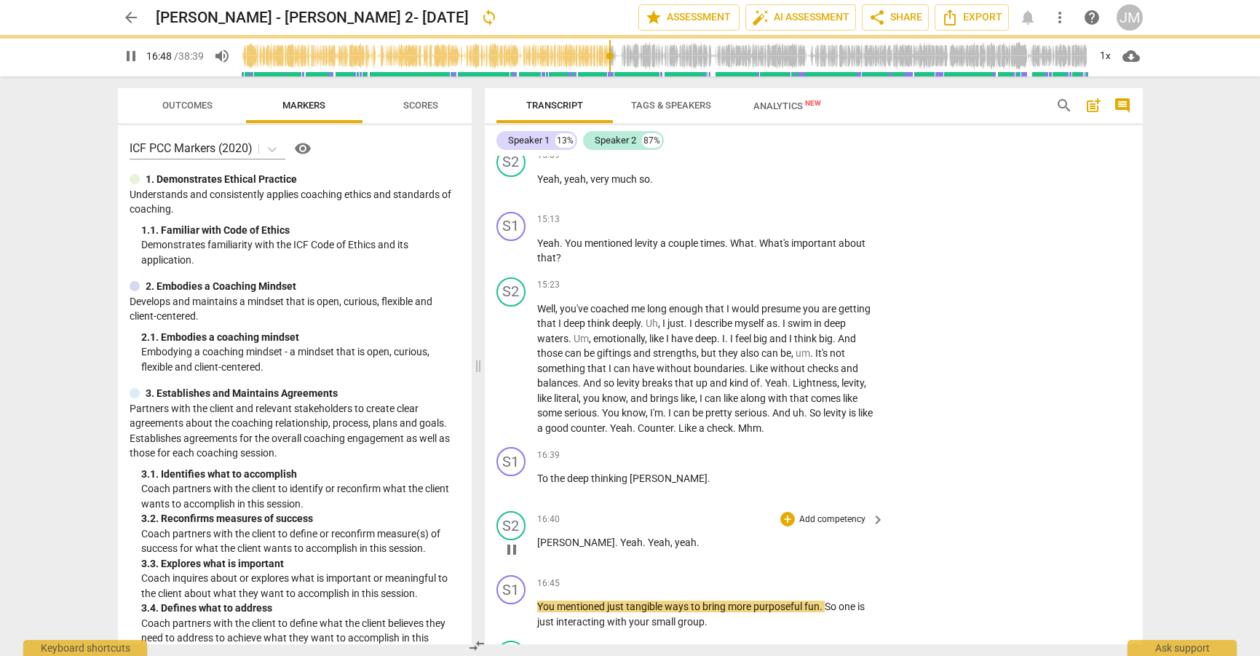
click at [620, 537] on span "Yeah" at bounding box center [631, 543] width 23 height 12
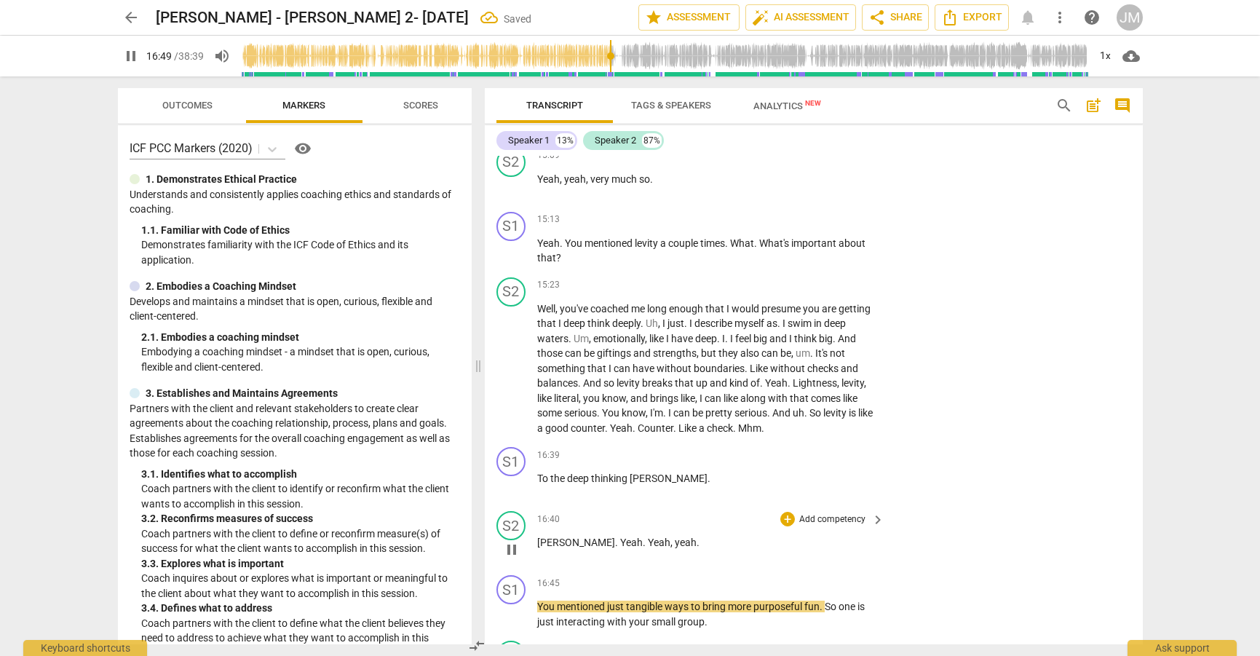
type input "1010"
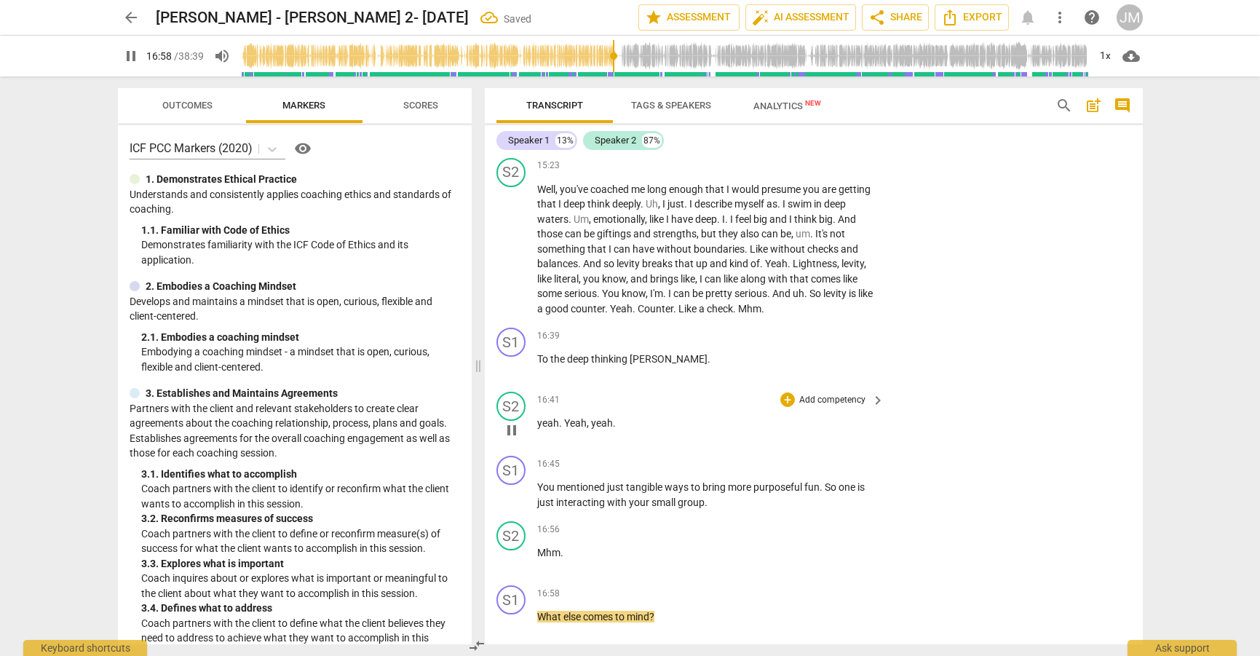
scroll to position [3953, 0]
click at [512, 613] on span "pause" at bounding box center [511, 621] width 17 height 17
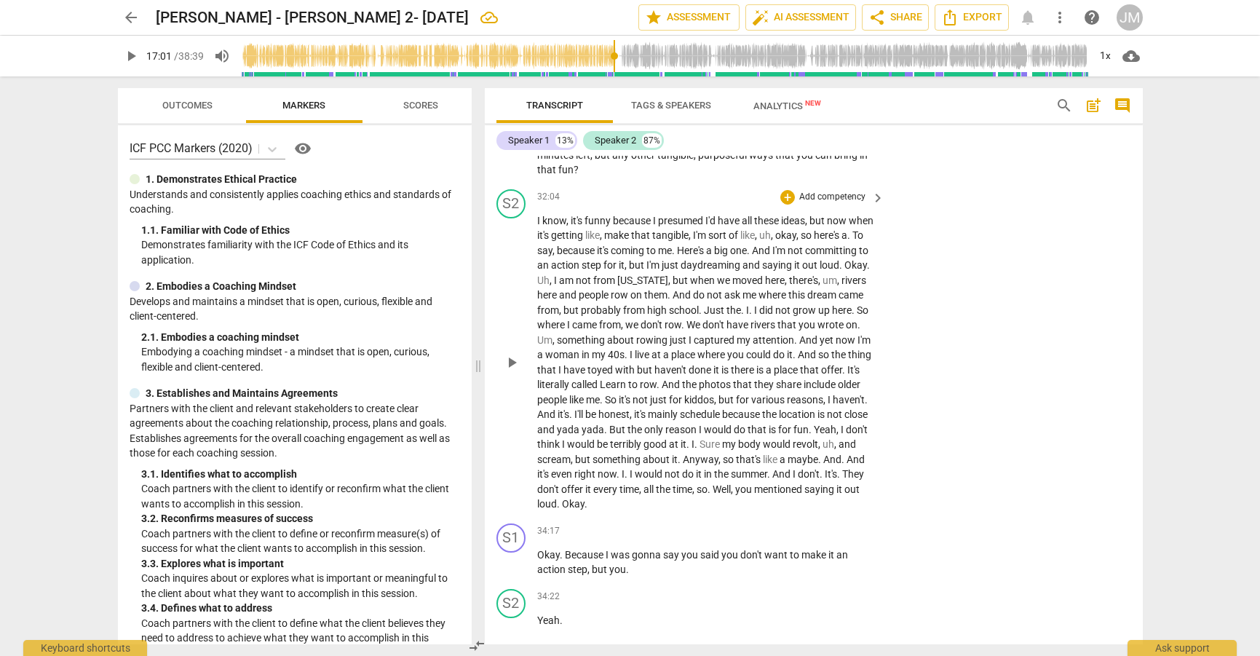
scroll to position [7887, 0]
click at [682, 467] on span "do" at bounding box center [689, 473] width 14 height 12
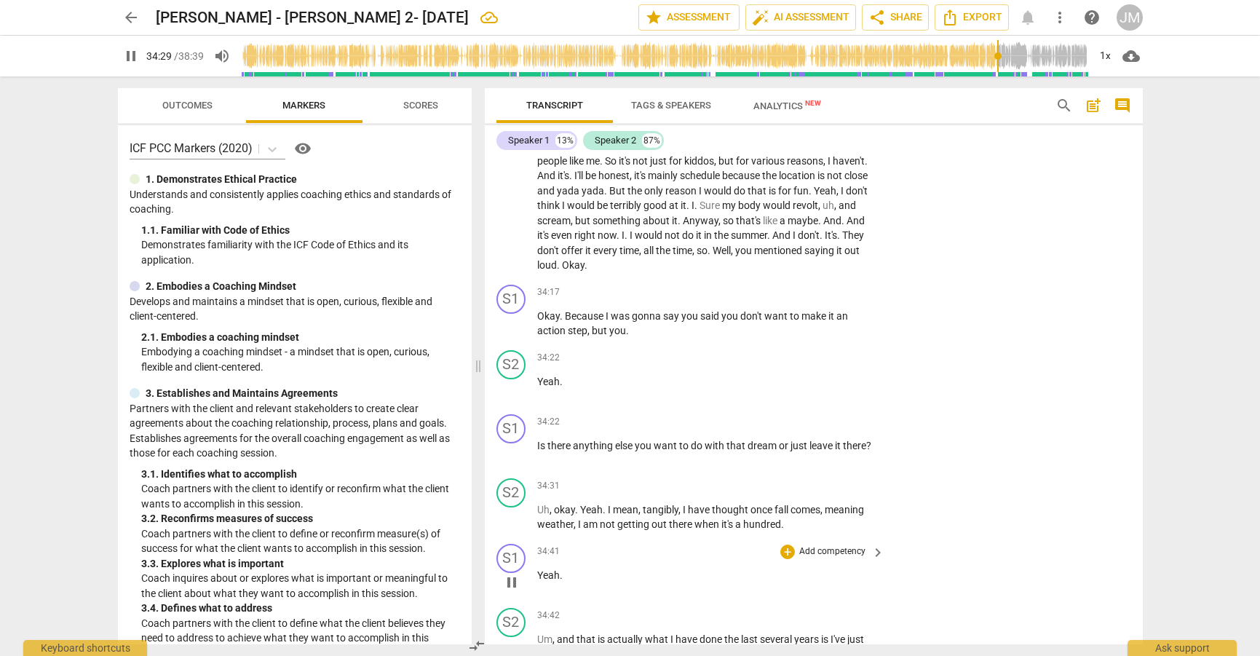
scroll to position [8129, 0]
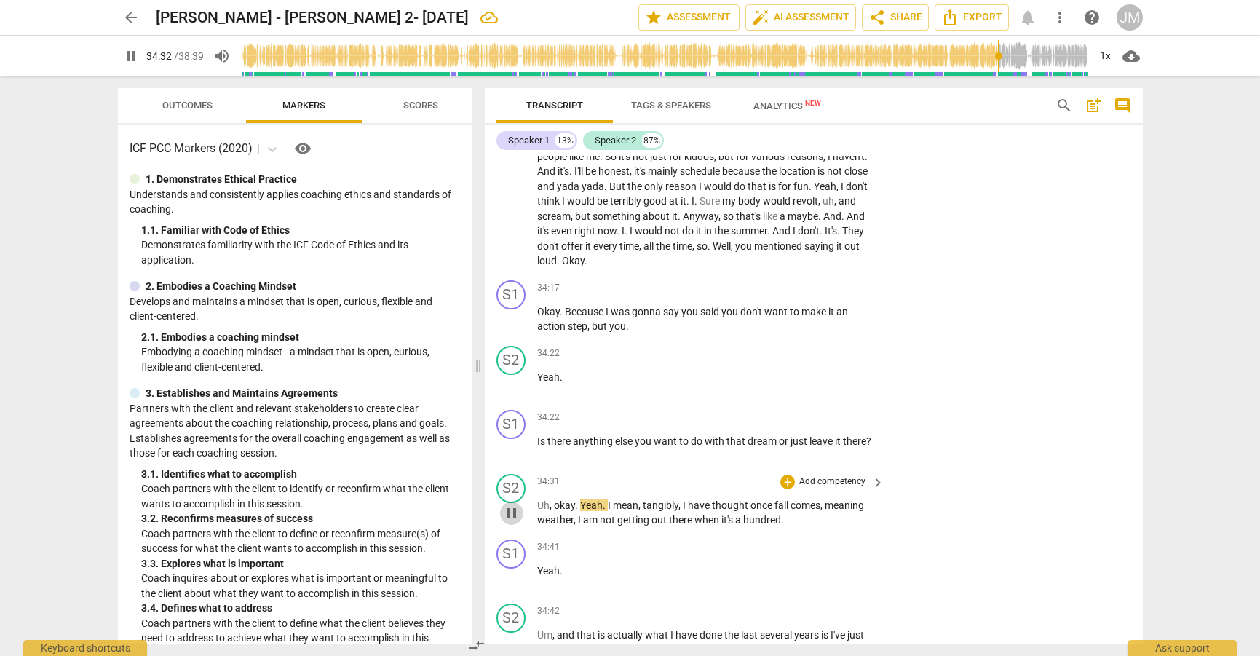
click at [511, 505] on span "pause" at bounding box center [511, 513] width 17 height 17
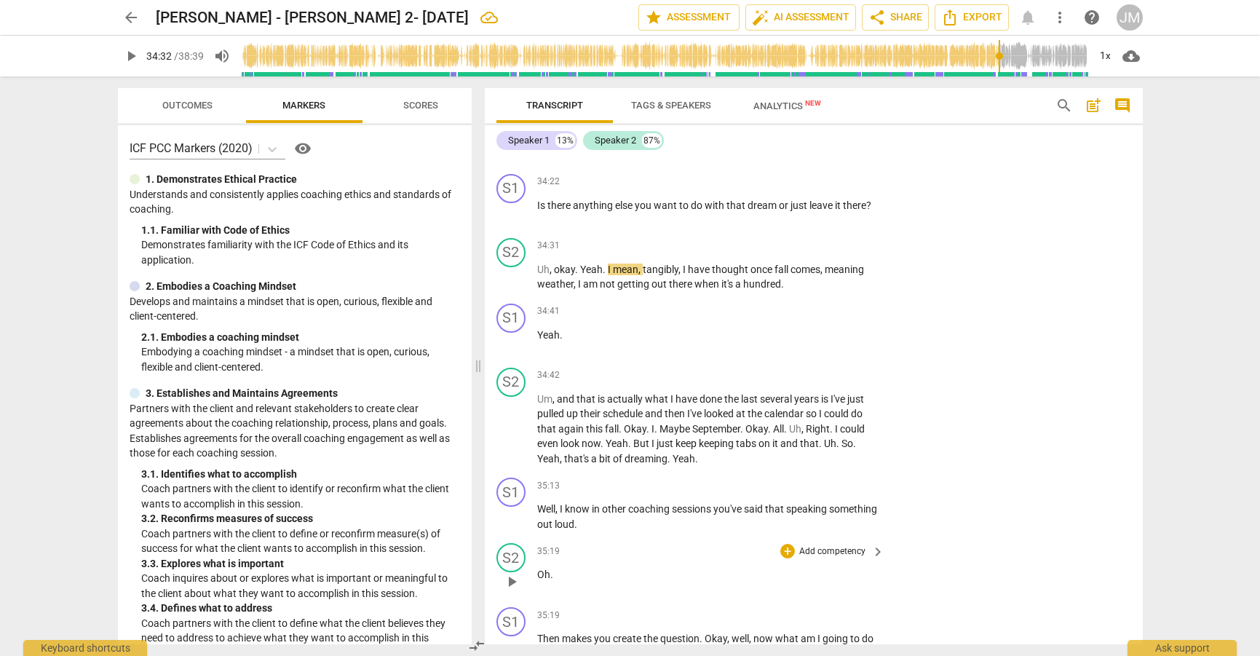
scroll to position [0, 0]
click at [513, 508] on span "play_arrow" at bounding box center [511, 516] width 17 height 17
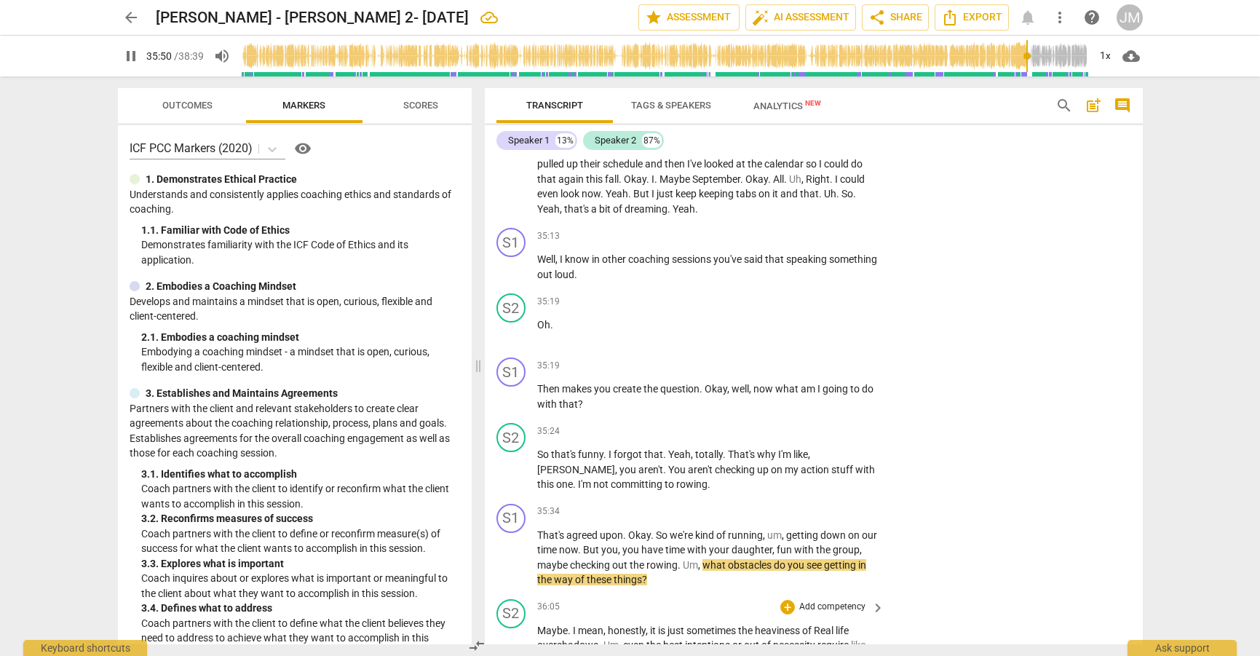
scroll to position [8637, 0]
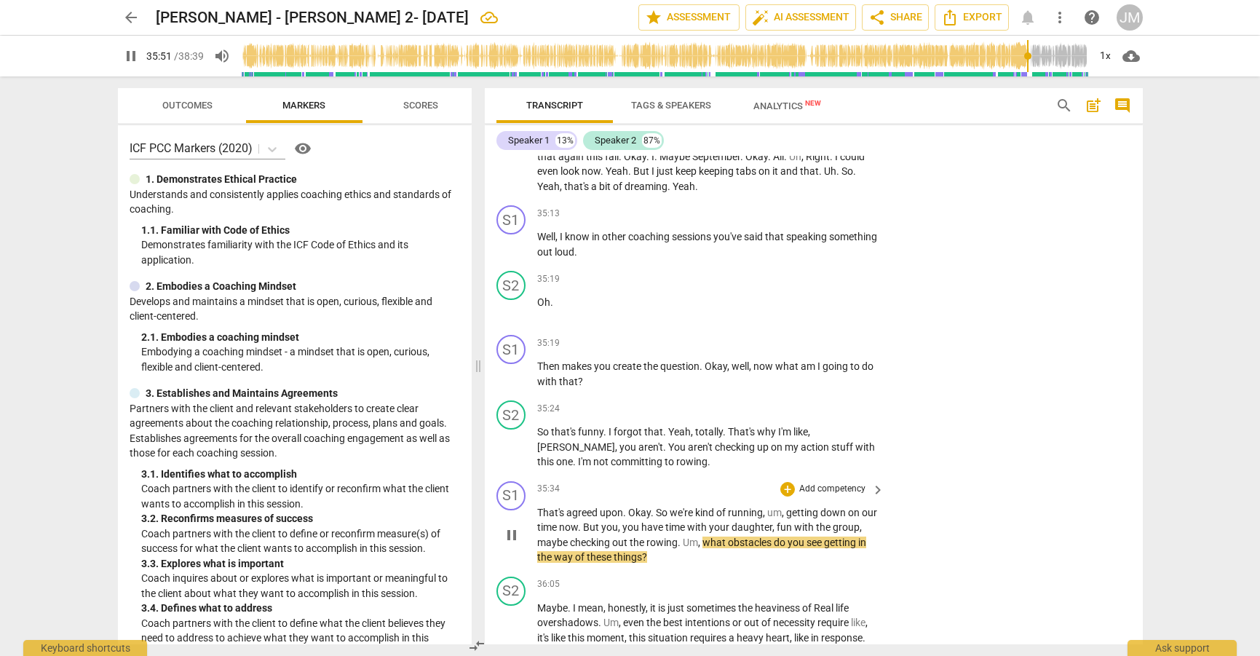
click at [511, 526] on span "pause" at bounding box center [511, 534] width 17 height 17
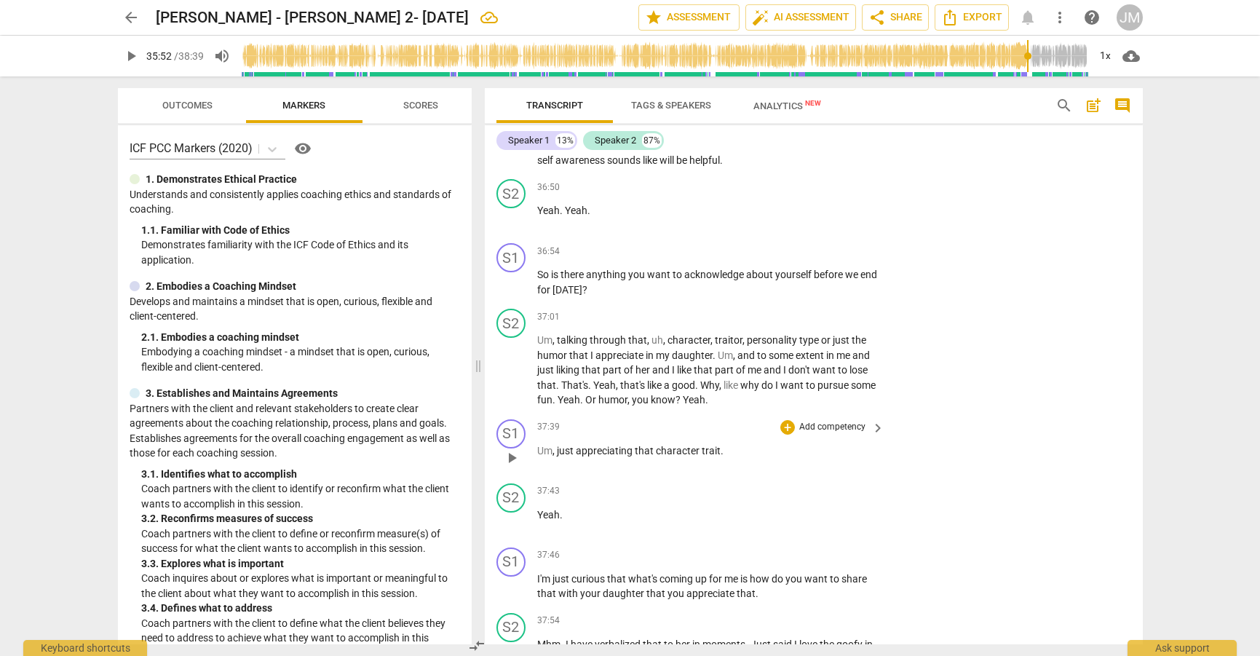
scroll to position [9211, 0]
click at [508, 577] on span "play_arrow" at bounding box center [511, 585] width 17 height 17
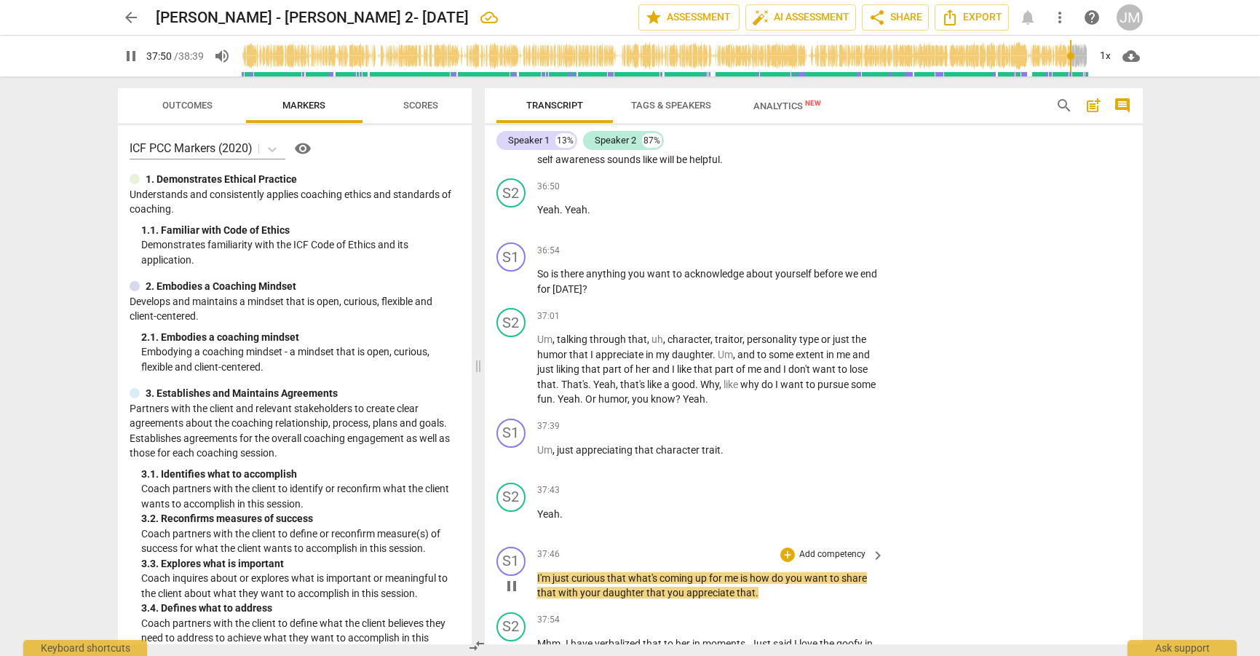
click at [631, 572] on span "what's" at bounding box center [643, 578] width 31 height 12
type input "2271"
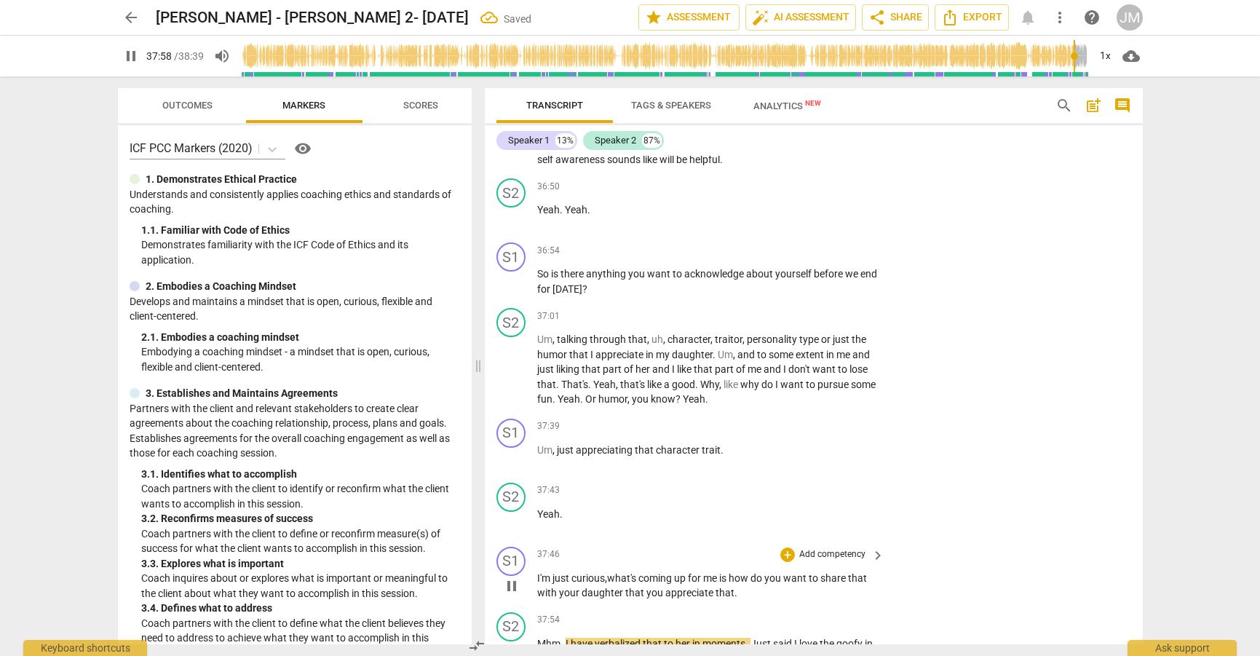
click at [618, 587] on span "daughter" at bounding box center [604, 593] width 44 height 12
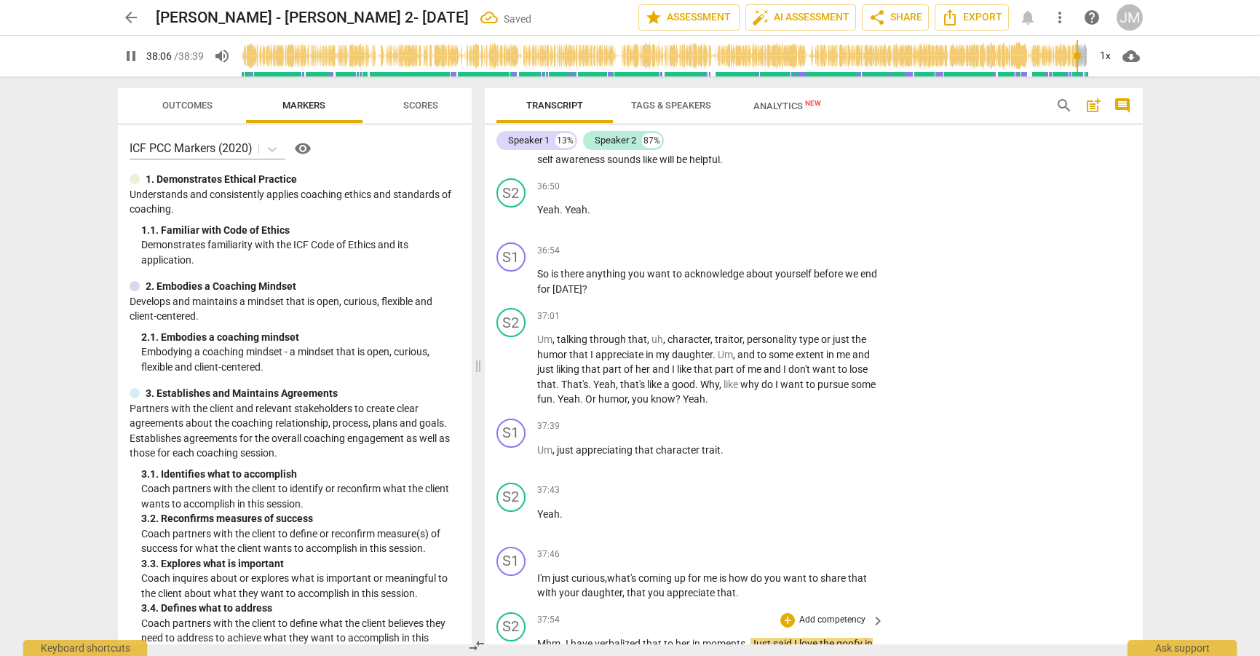
scroll to position [9212, 0]
click at [507, 655] on span "pause" at bounding box center [511, 665] width 17 height 17
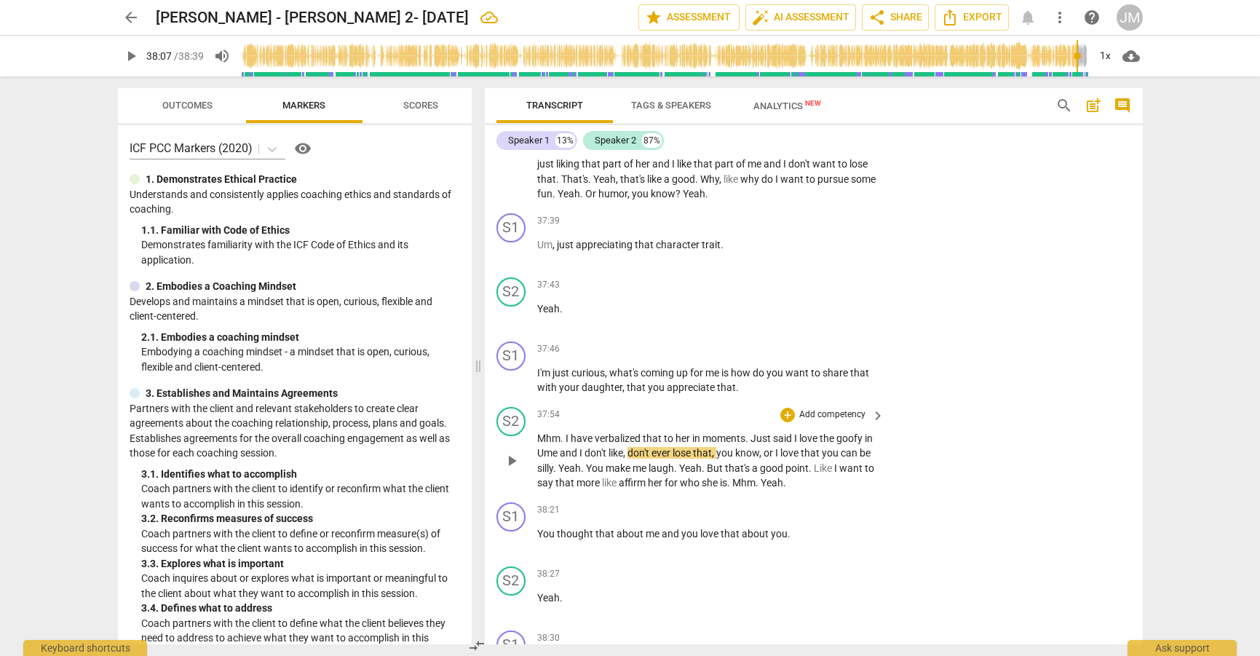
scroll to position [9417, 0]
click at [513, 532] on span "play_arrow" at bounding box center [511, 540] width 17 height 17
click at [839, 462] on span "want" at bounding box center [851, 468] width 25 height 12
click at [654, 527] on span "me" at bounding box center [654, 533] width 16 height 12
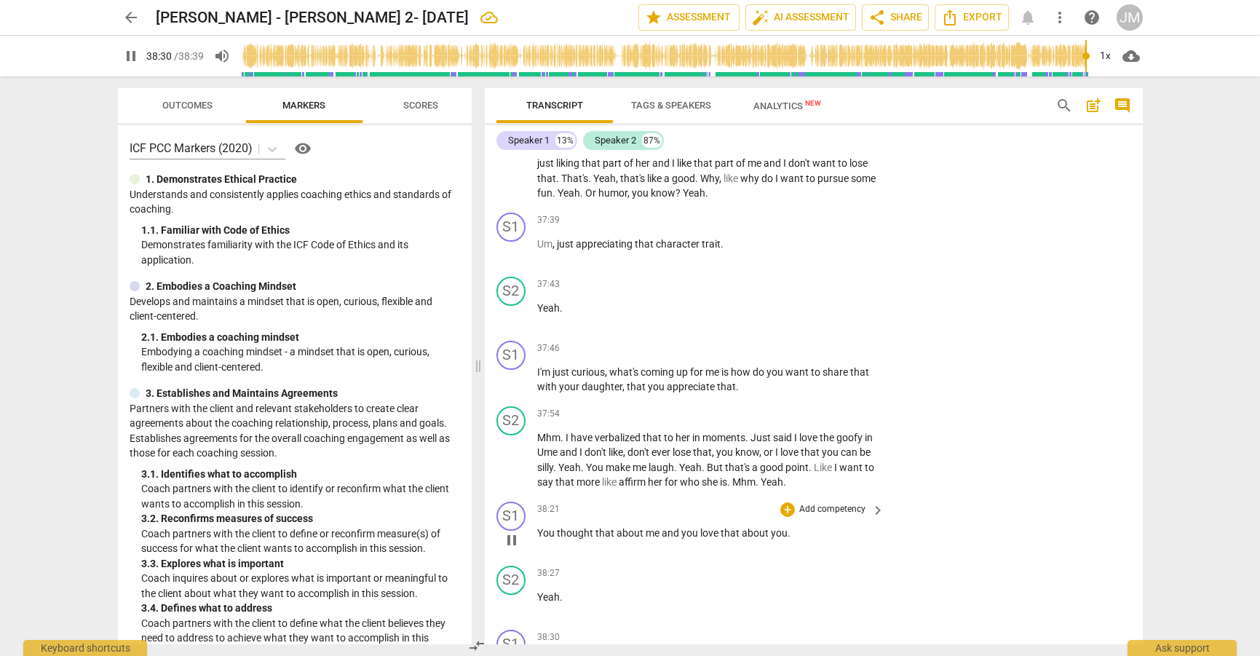
click at [512, 532] on span "pause" at bounding box center [511, 540] width 17 height 17
click at [511, 532] on span "play_arrow" at bounding box center [511, 540] width 17 height 17
click at [655, 527] on span "me" at bounding box center [654, 533] width 16 height 12
click at [512, 451] on span "pause" at bounding box center [511, 459] width 17 height 17
type input "2307"
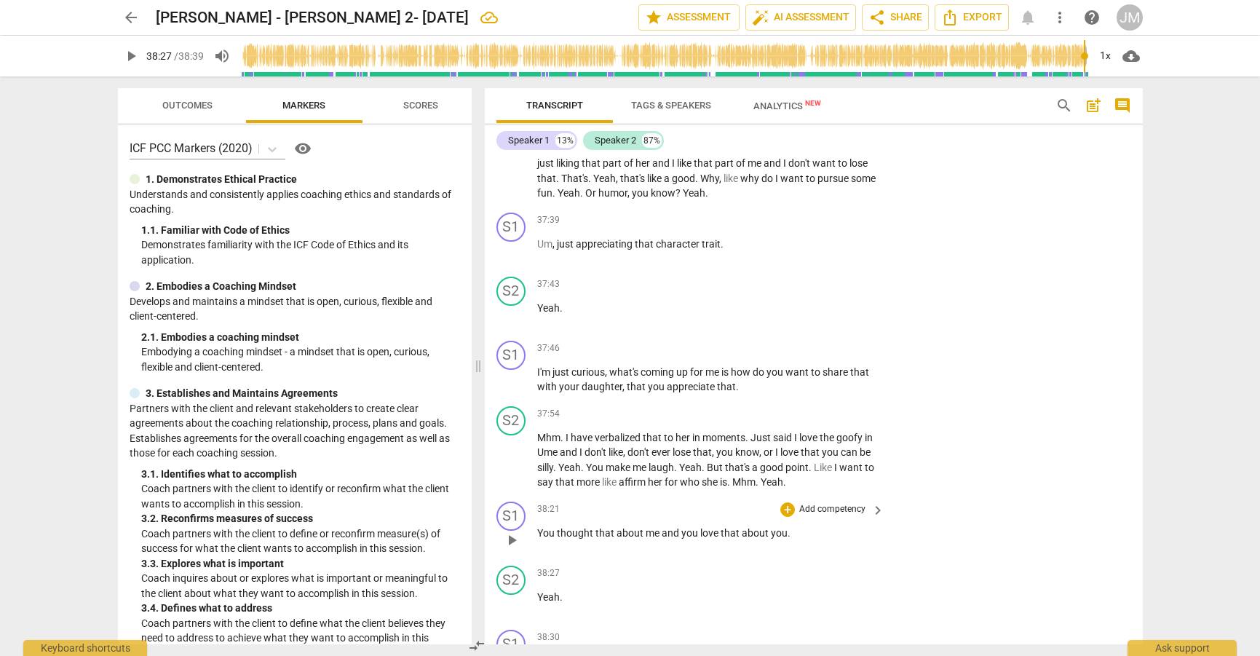
click at [655, 527] on span "me" at bounding box center [654, 533] width 16 height 12
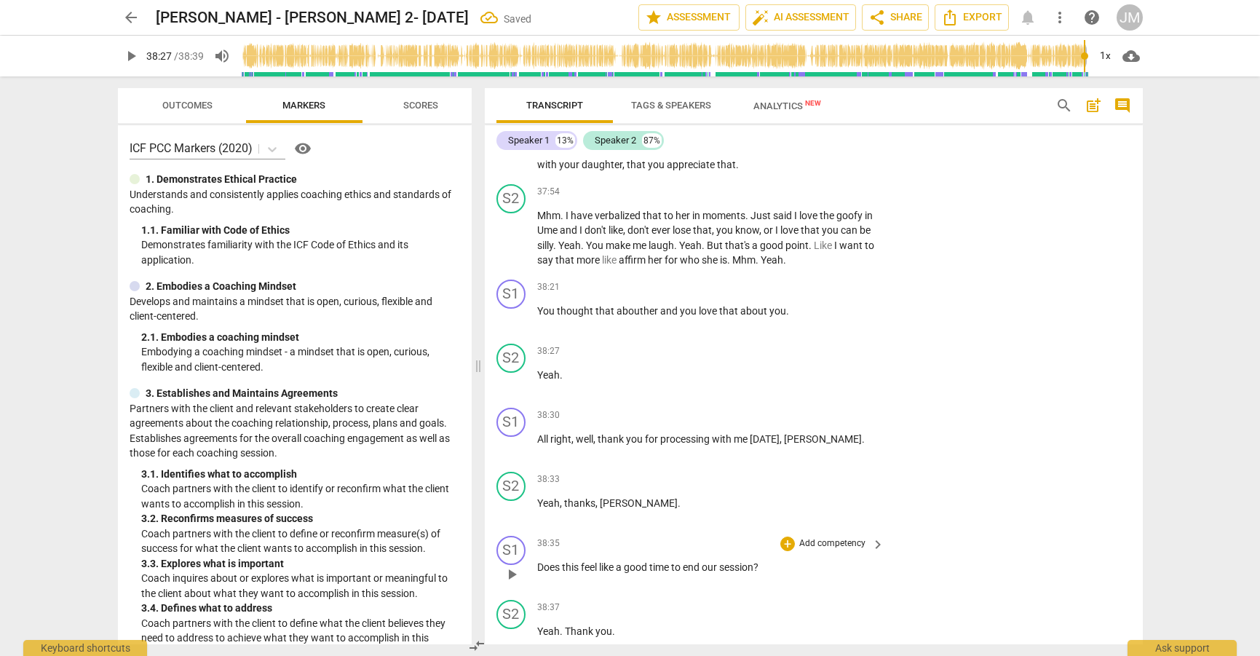
scroll to position [9638, 0]
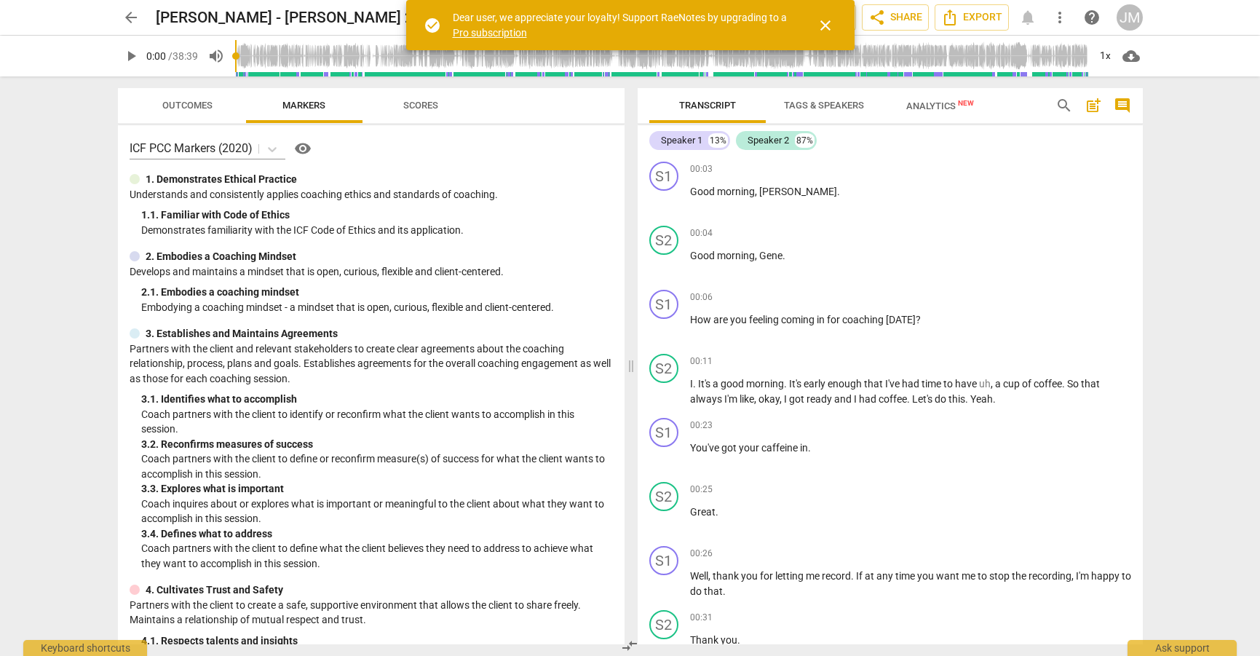
click at [1129, 100] on span "comment" at bounding box center [1122, 105] width 17 height 17
